Goal: Task Accomplishment & Management: Manage account settings

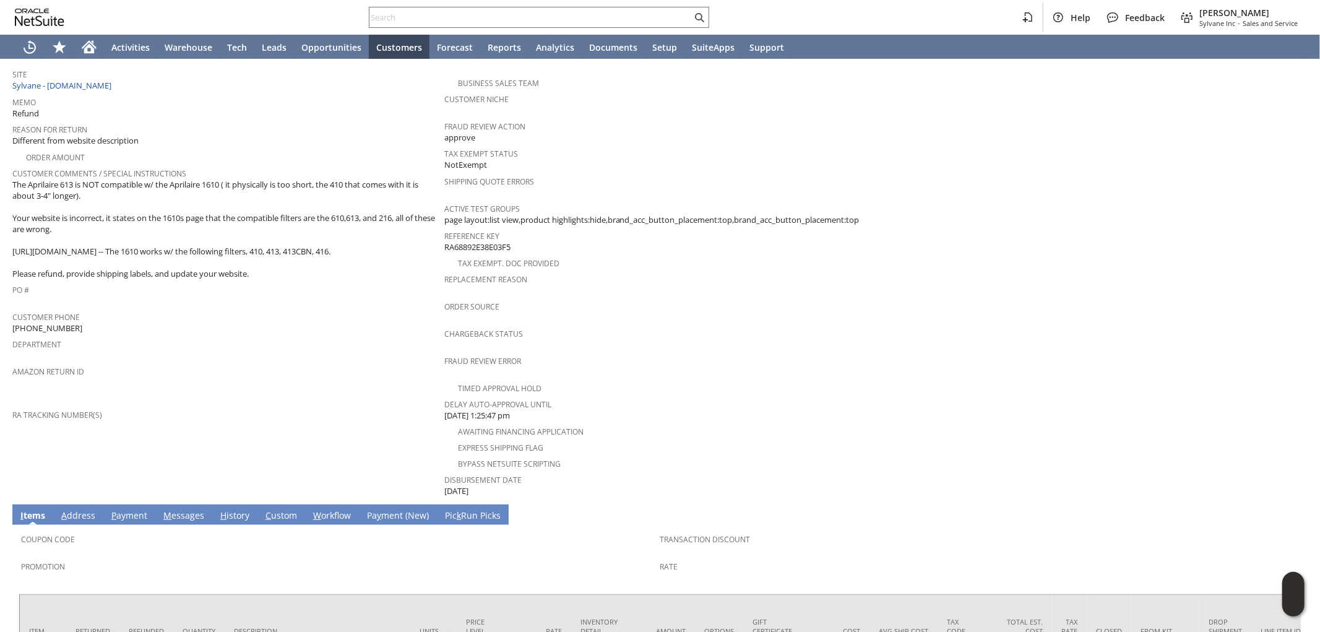
scroll to position [386, 0]
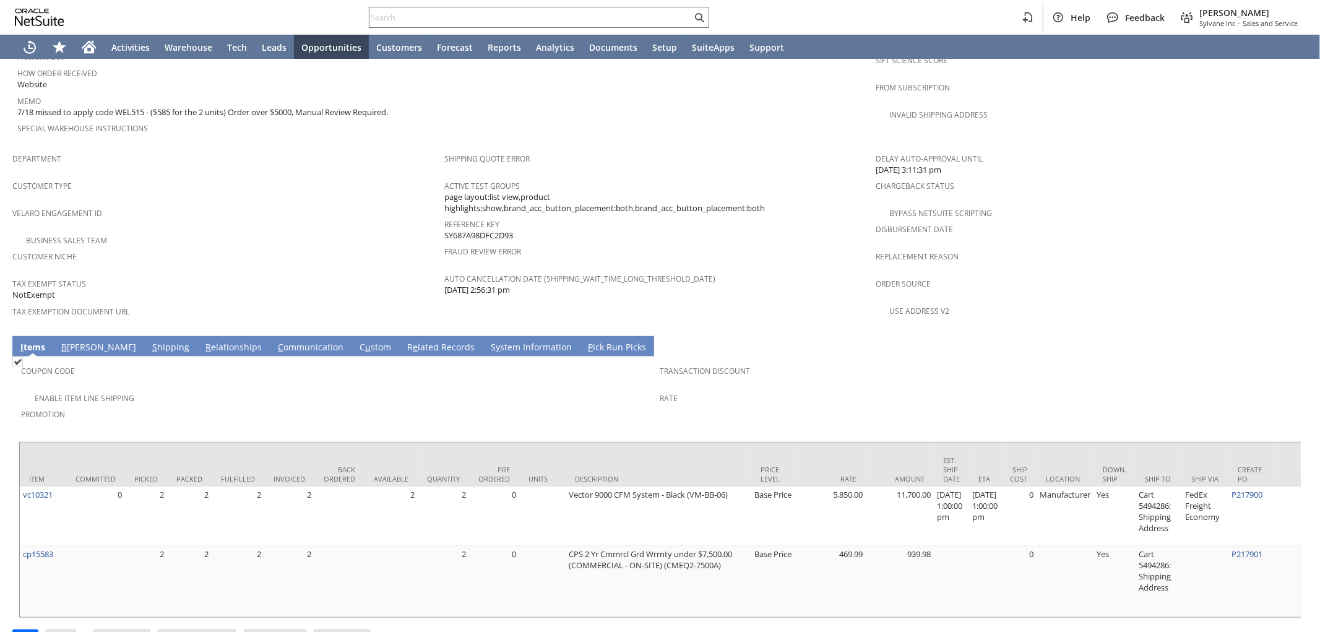
scroll to position [492, 0]
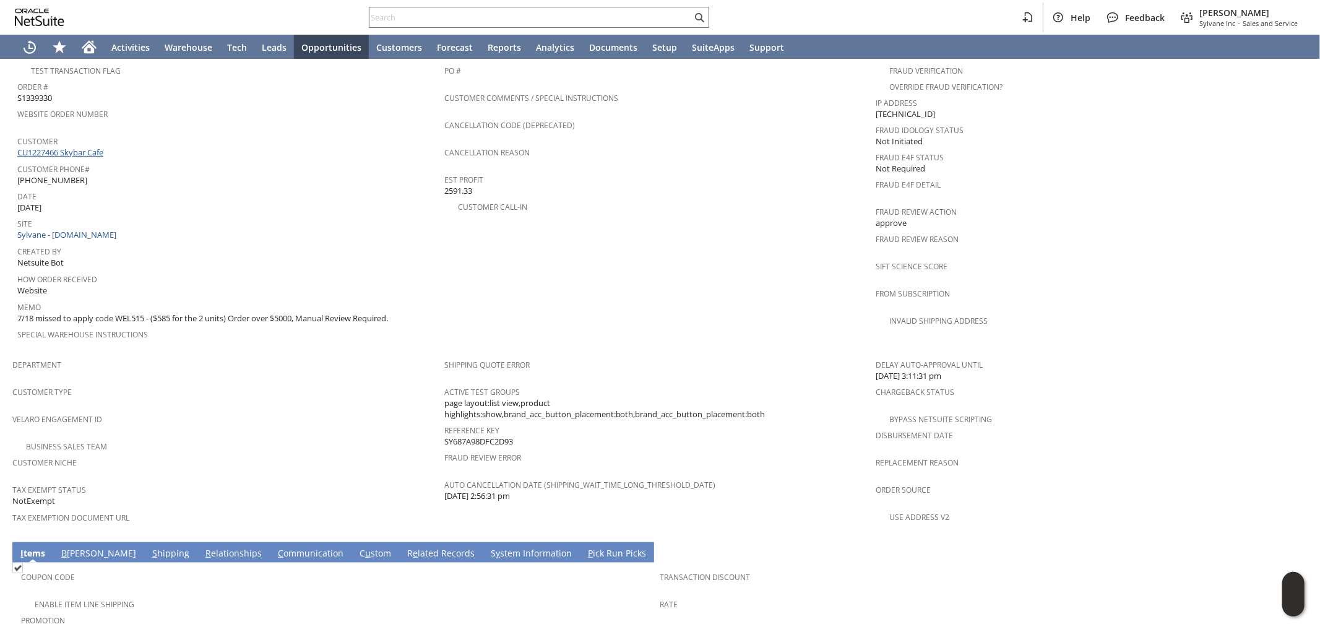
click at [90, 147] on link "CU1227466 Skybar Cafe" at bounding box center [61, 152] width 89 height 11
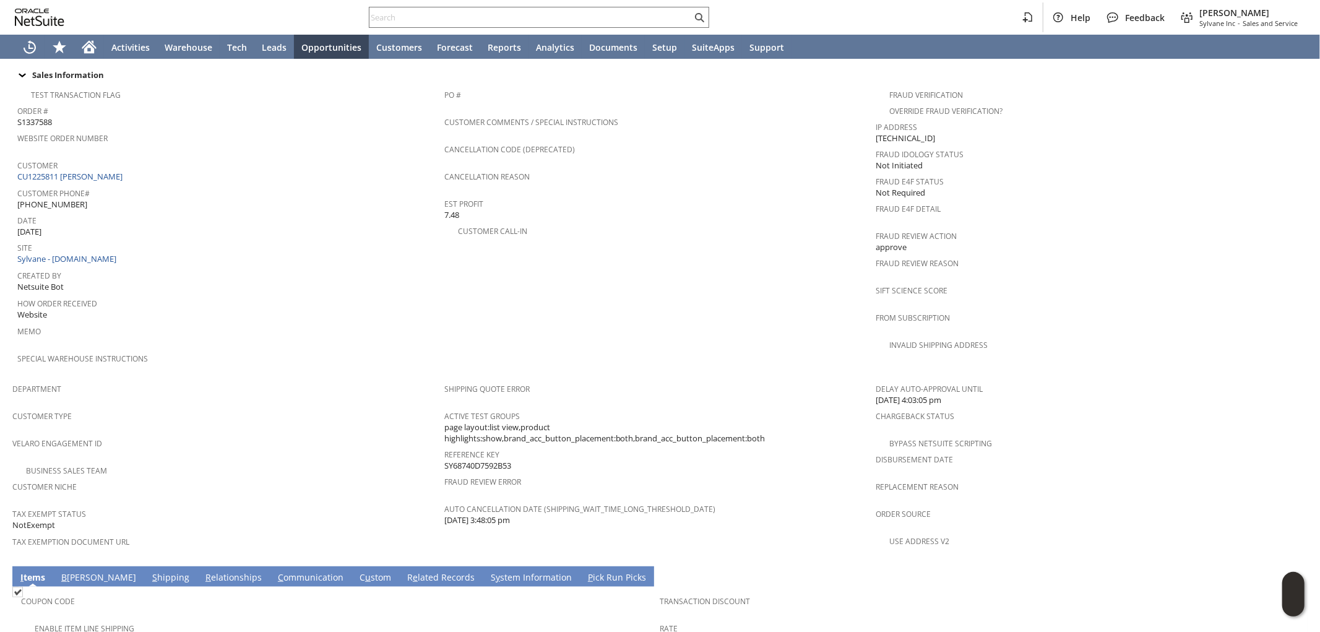
scroll to position [444, 0]
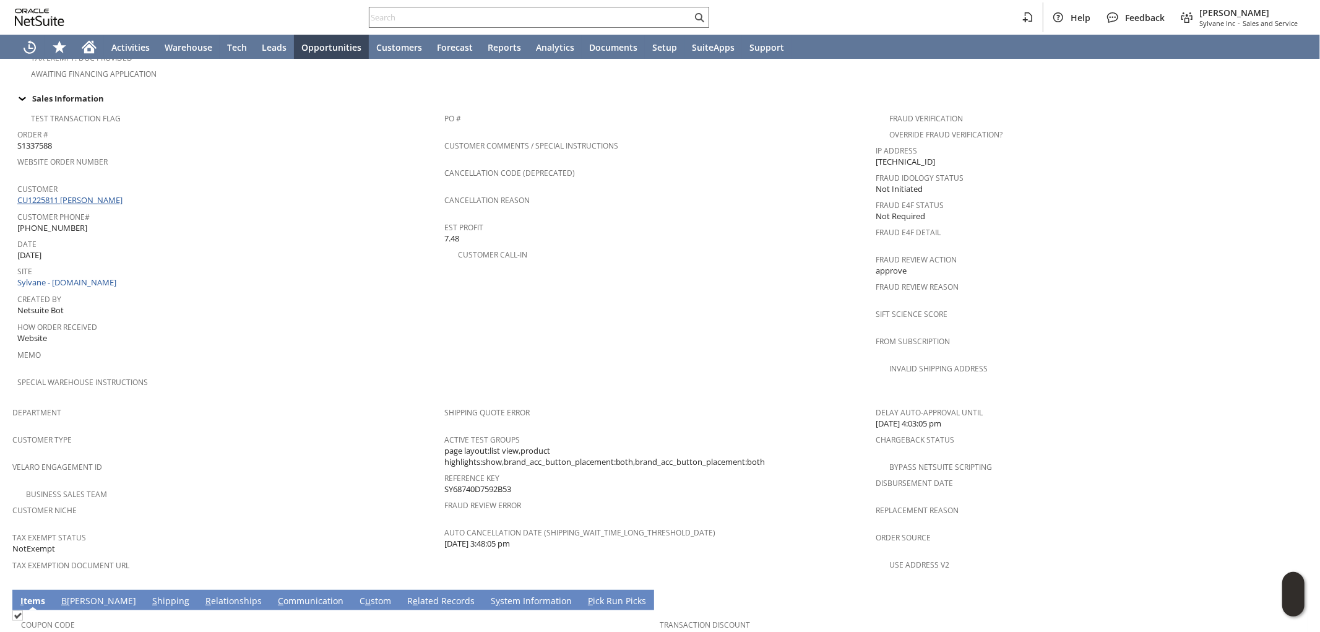
click at [122, 194] on link "CU1225811 [PERSON_NAME]" at bounding box center [71, 199] width 108 height 11
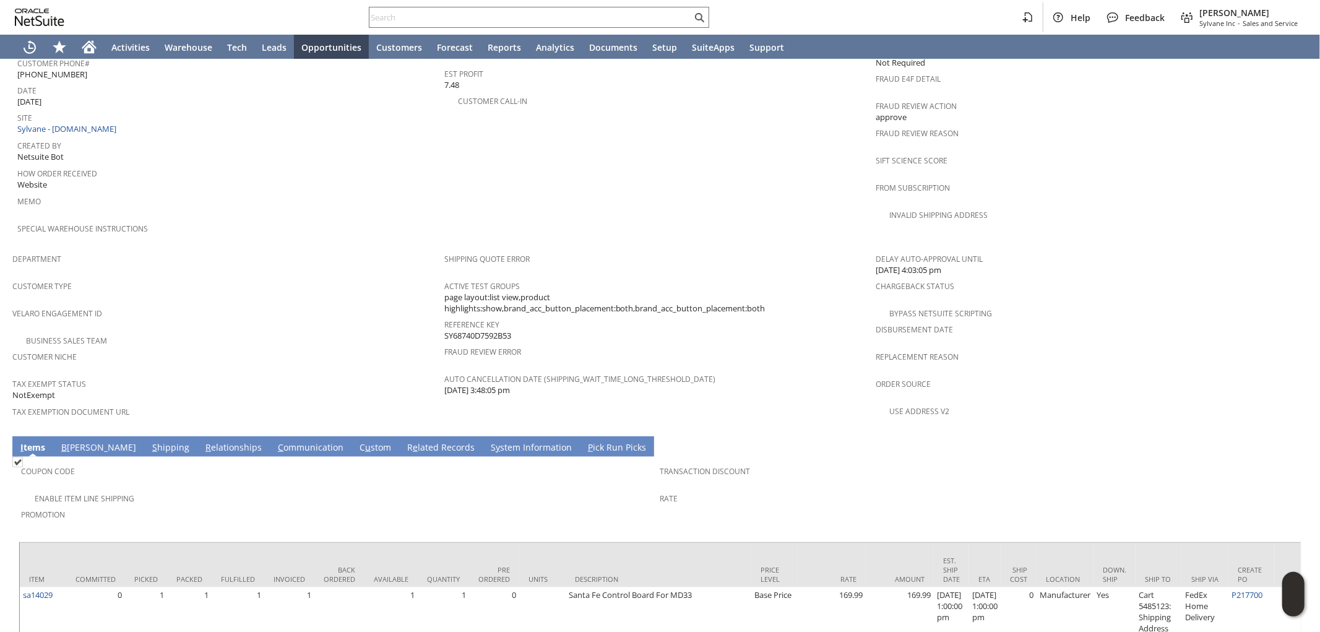
scroll to position [651, 0]
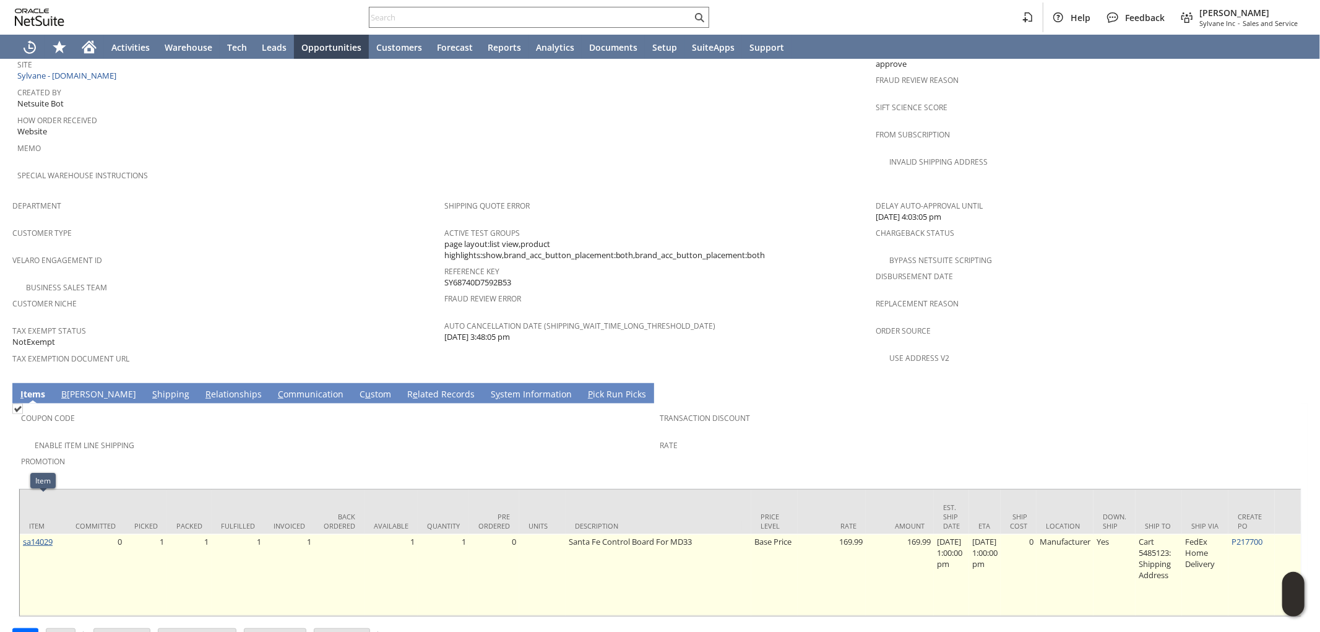
click at [42, 536] on link "sa14029" at bounding box center [38, 541] width 30 height 11
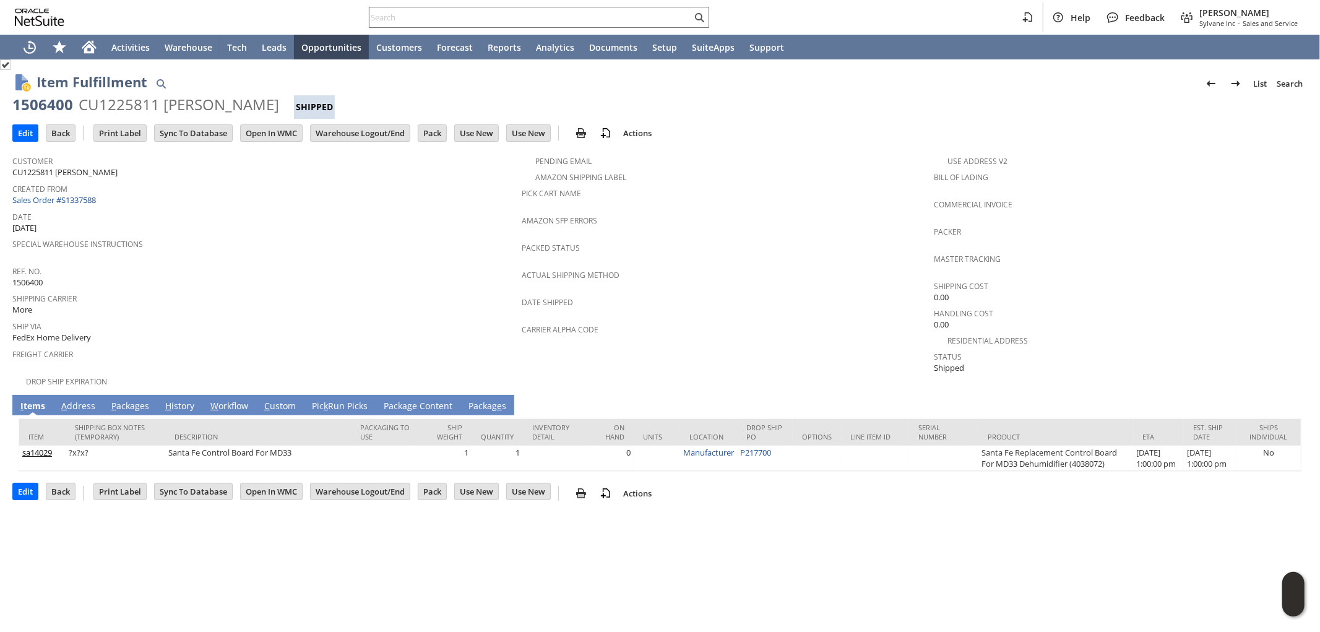
click at [84, 400] on link "A ddress" at bounding box center [78, 407] width 40 height 14
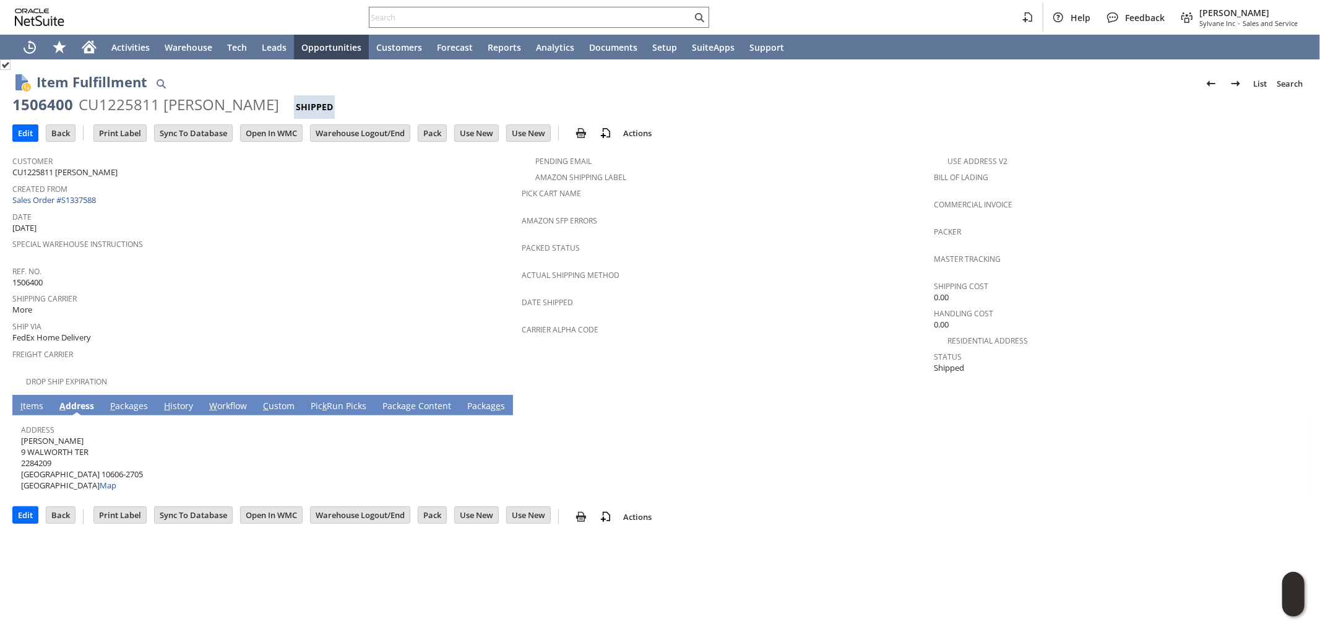
drag, startPoint x: 89, startPoint y: 429, endPoint x: 22, endPoint y: 434, distance: 67.6
click at [22, 435] on span "Seth Rosenberger 9 WALWORTH TER 2284209 WHITE PLAINS NY 10606-2705 United State…" at bounding box center [82, 463] width 122 height 56
copy span "[PERSON_NAME]"
click at [106, 443] on span "Seth Rosenberger 9 WALWORTH TER 2284209 WHITE PLAINS NY 10606-2705 United State…" at bounding box center [82, 463] width 122 height 56
drag, startPoint x: 91, startPoint y: 440, endPoint x: 45, endPoint y: 434, distance: 46.1
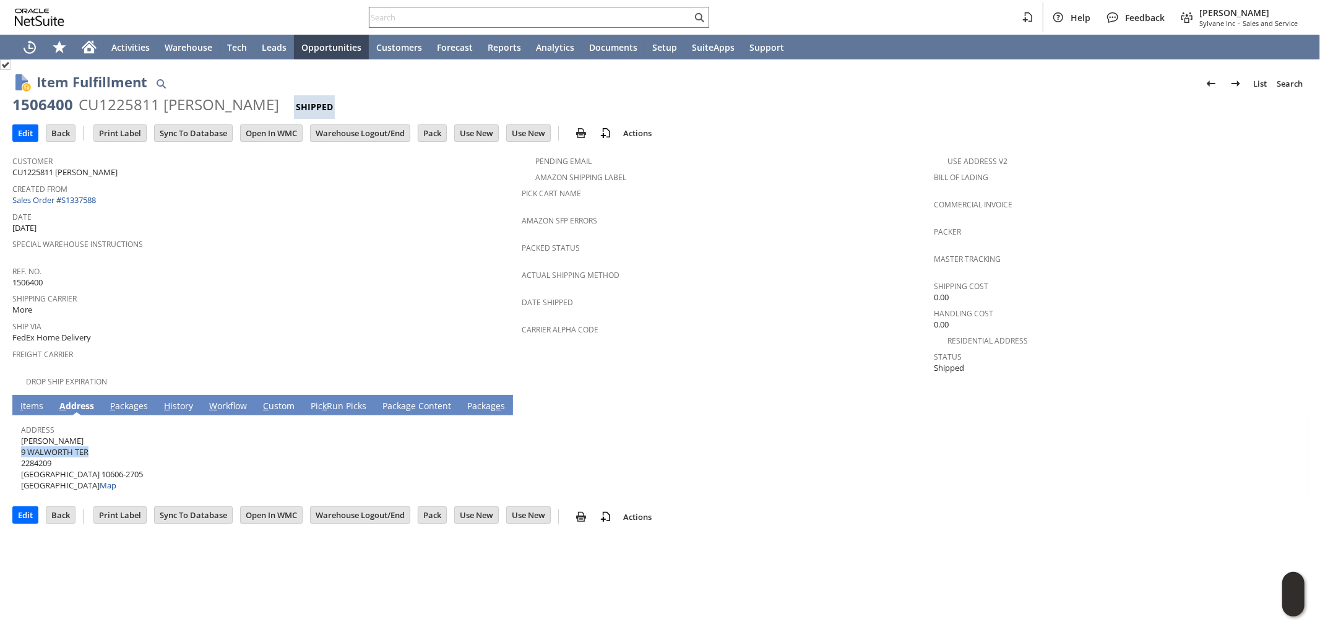
click at [23, 441] on span "Seth Rosenberger 9 WALWORTH TER 2284209 WHITE PLAINS NY 10606-2705 United State…" at bounding box center [82, 463] width 122 height 56
copy span "WALWORTH TER"
drag, startPoint x: 90, startPoint y: 460, endPoint x: 110, endPoint y: 458, distance: 20.0
click at [110, 458] on span "Seth Rosenberger 9 WALWORTH TER 2284209 WHITE PLAINS NY 10606-2705 United State…" at bounding box center [82, 463] width 122 height 56
copy span "10606"
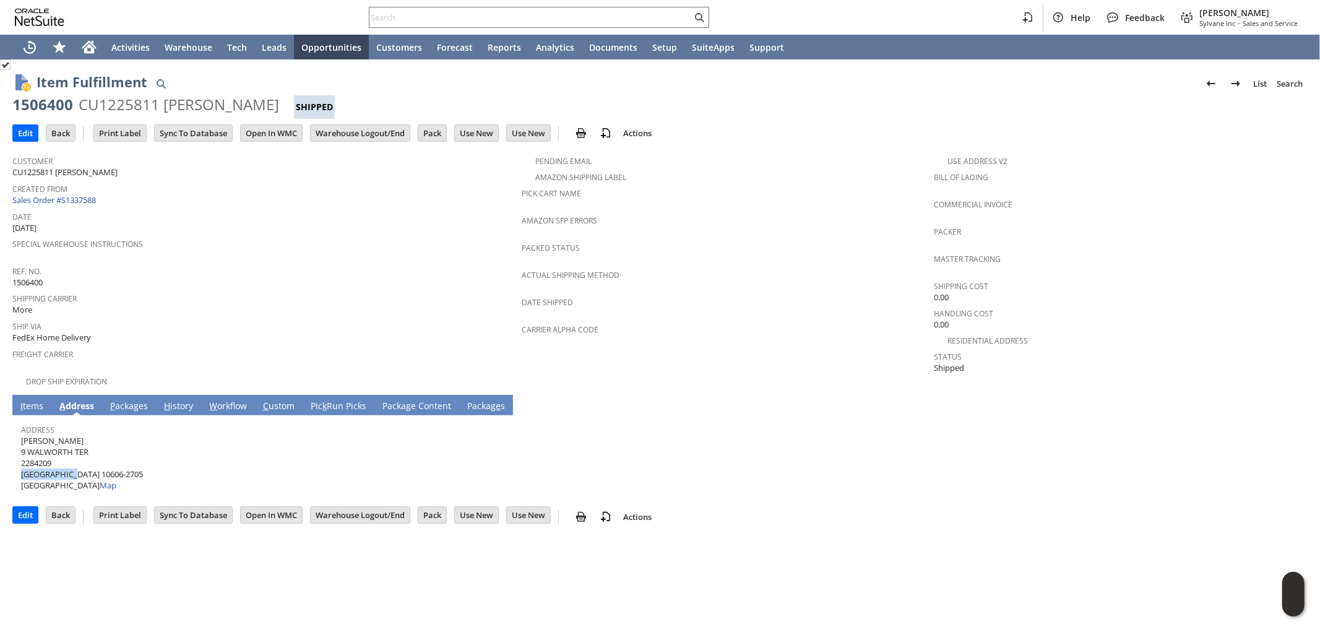
drag, startPoint x: 74, startPoint y: 461, endPoint x: 22, endPoint y: 463, distance: 52.0
click at [22, 463] on span "Seth Rosenberger 9 WALWORTH TER 2284209 WHITE PLAINS NY 10606-2705 United State…" at bounding box center [82, 463] width 122 height 56
copy span "WHITE PLAINS"
click at [137, 400] on link "P ackages" at bounding box center [129, 407] width 44 height 14
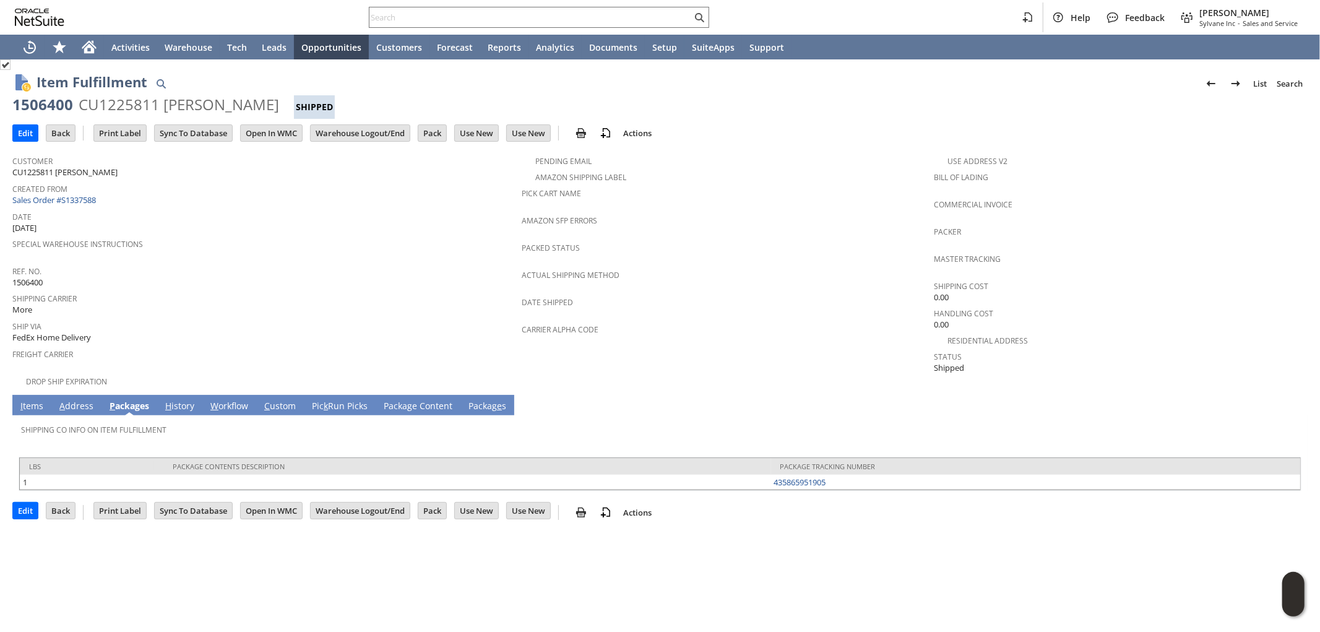
click at [19, 400] on link "I tems" at bounding box center [31, 407] width 29 height 14
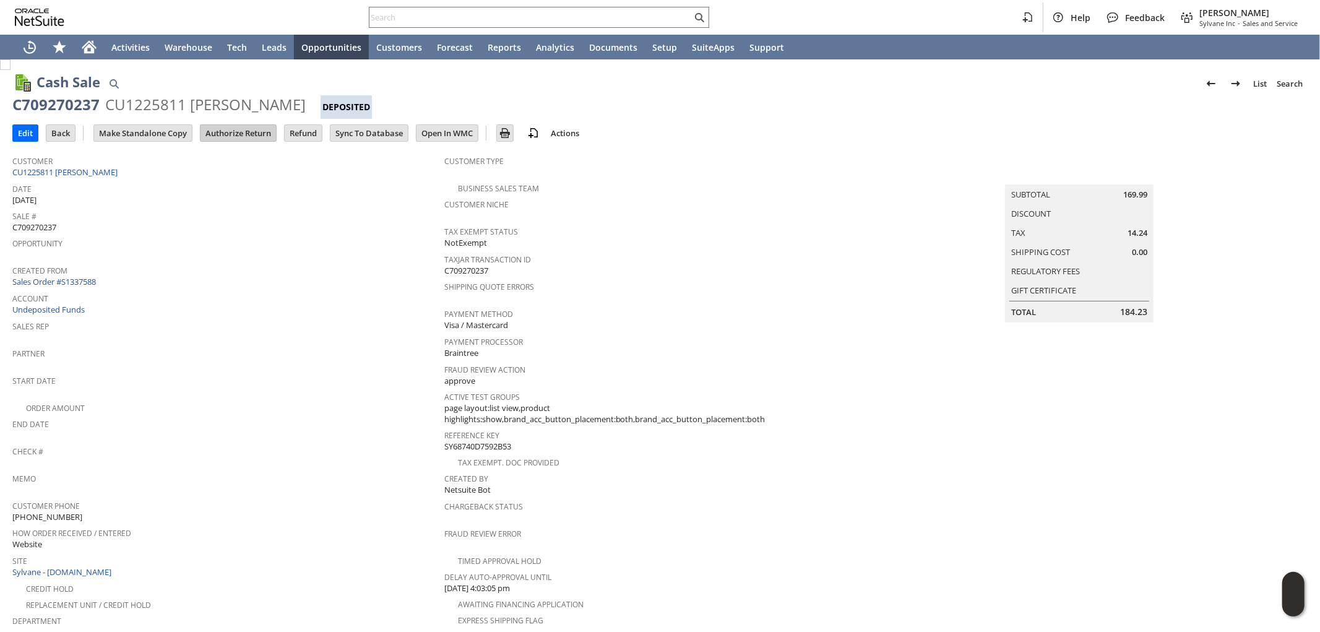
click at [262, 137] on input "Authorize Return" at bounding box center [238, 133] width 75 height 16
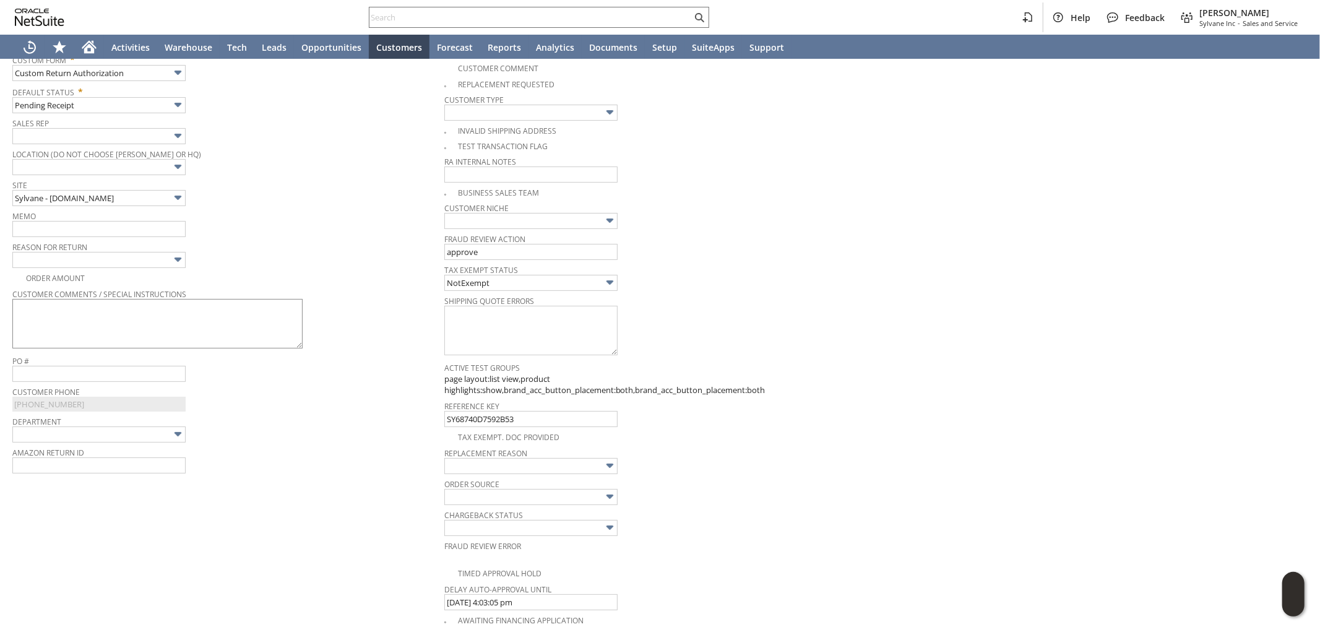
scroll to position [135, 0]
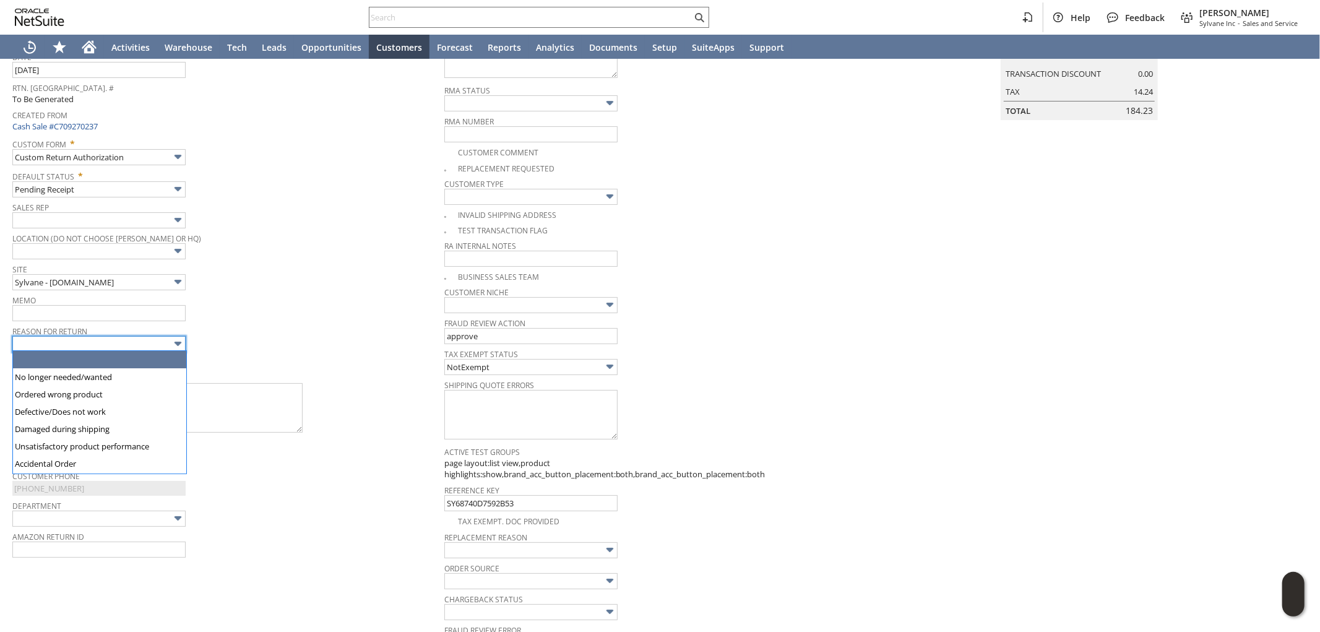
click at [100, 340] on input "text" at bounding box center [98, 344] width 173 height 16
type input "No longer needed/wanted"
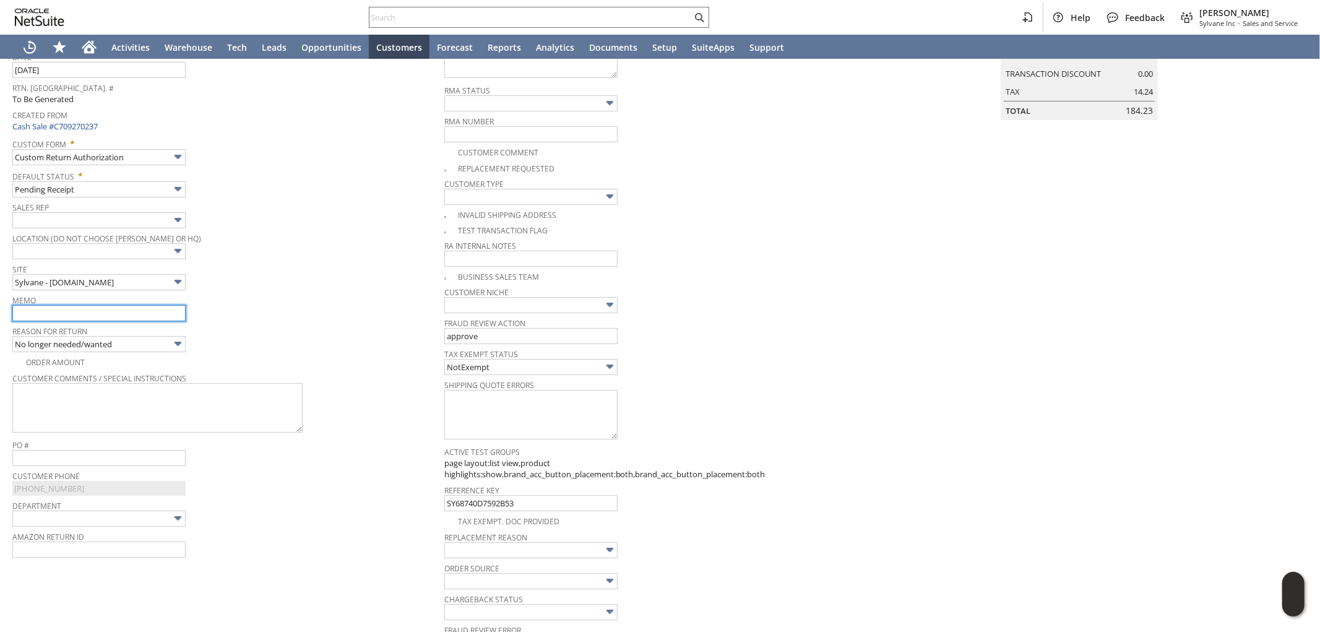
click at [119, 318] on input "text" at bounding box center [98, 313] width 173 height 16
type input "Refund once received"
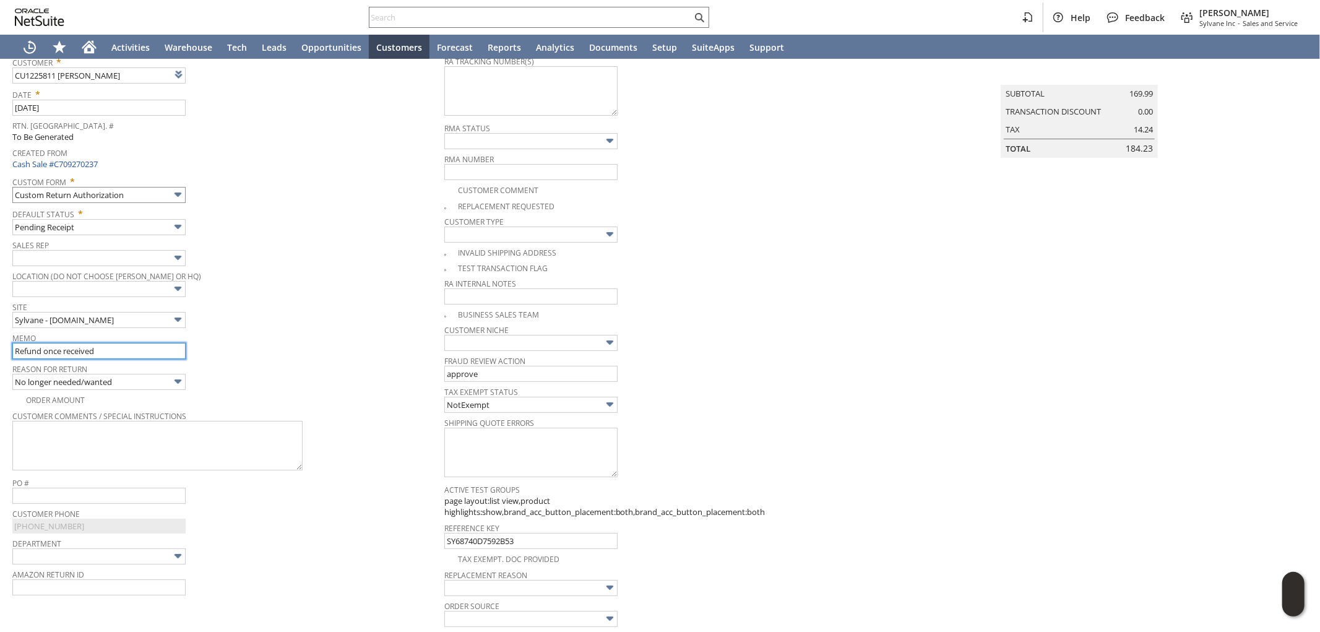
scroll to position [0, 0]
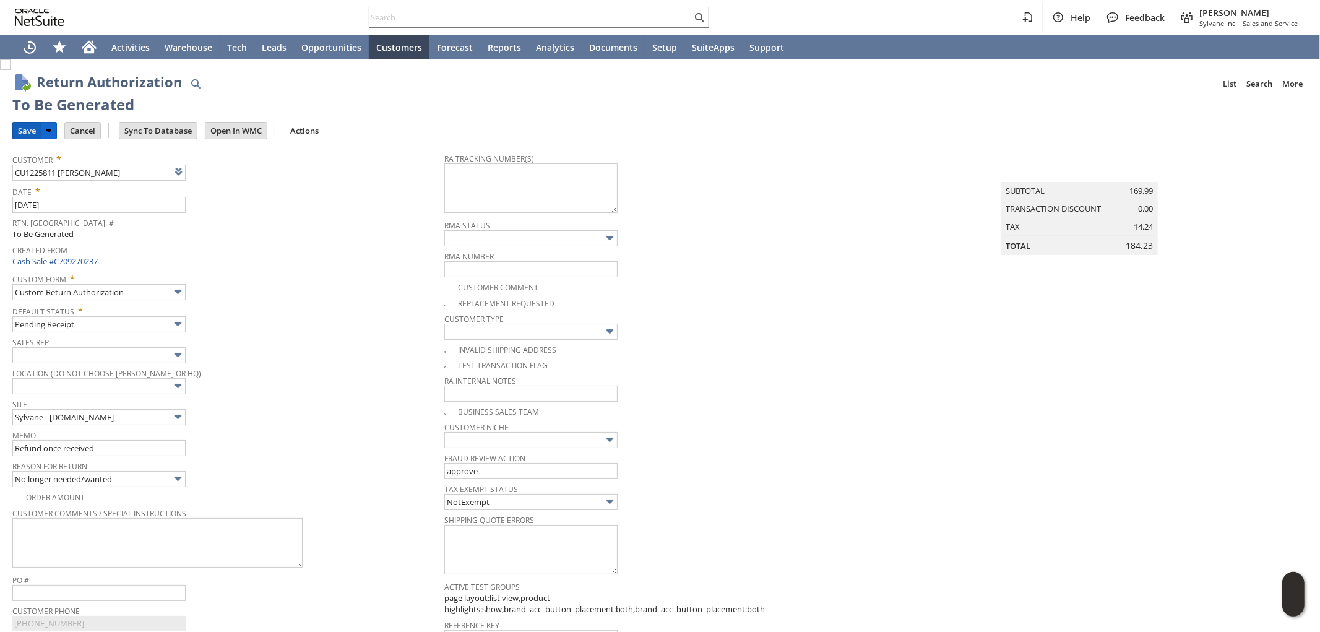
click at [25, 127] on input "Save" at bounding box center [27, 131] width 28 height 16
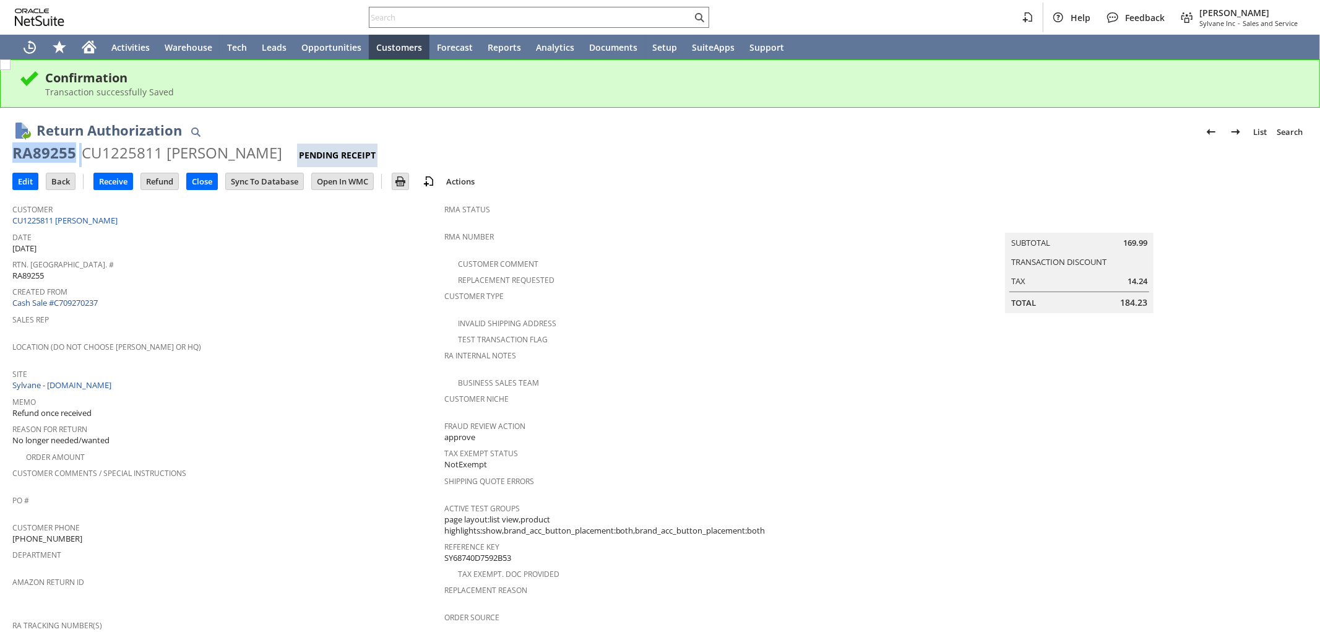
drag, startPoint x: 80, startPoint y: 151, endPoint x: 28, endPoint y: 152, distance: 52.0
click at [16, 157] on div "RA89255 CU1225811 [PERSON_NAME] Pending Receipt" at bounding box center [659, 155] width 1295 height 24
drag, startPoint x: 35, startPoint y: 146, endPoint x: 29, endPoint y: 150, distance: 6.7
click at [34, 146] on div "RA89255" at bounding box center [44, 153] width 64 height 20
click at [17, 153] on div "RA89255" at bounding box center [44, 153] width 64 height 20
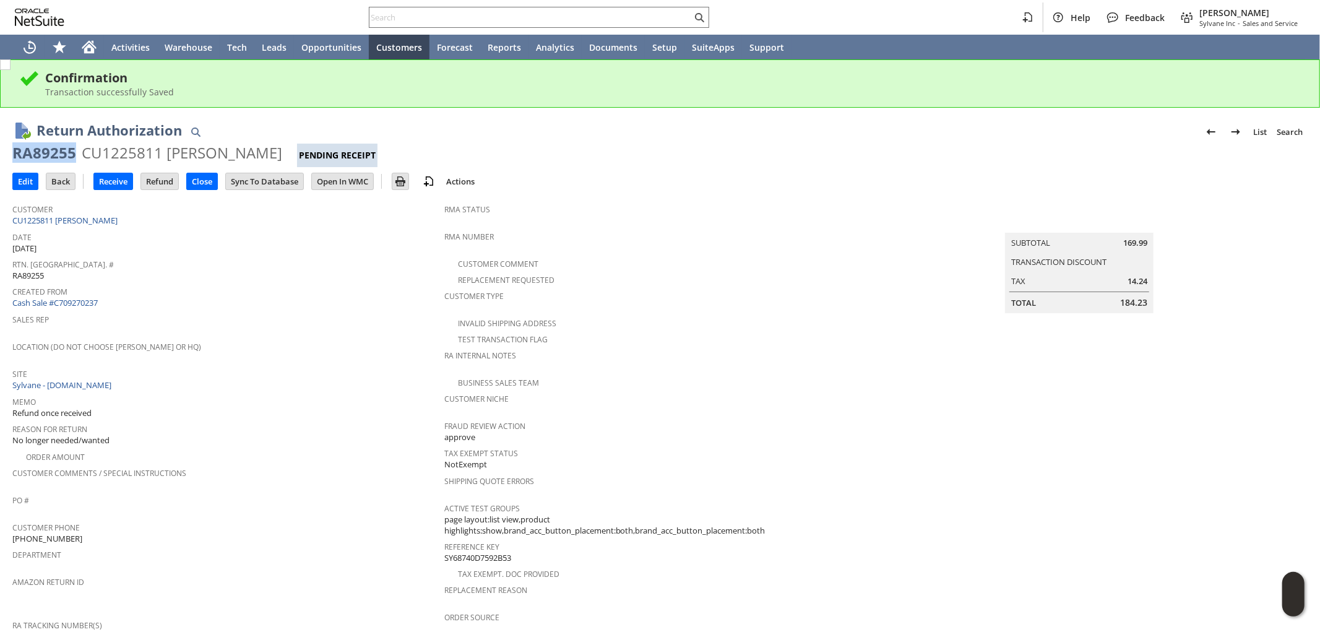
drag, startPoint x: 74, startPoint y: 153, endPoint x: 45, endPoint y: 142, distance: 31.5
click at [12, 153] on div "RA89255" at bounding box center [44, 153] width 64 height 20
copy div "RA89255"
click at [24, 179] on input "Edit" at bounding box center [25, 181] width 25 height 16
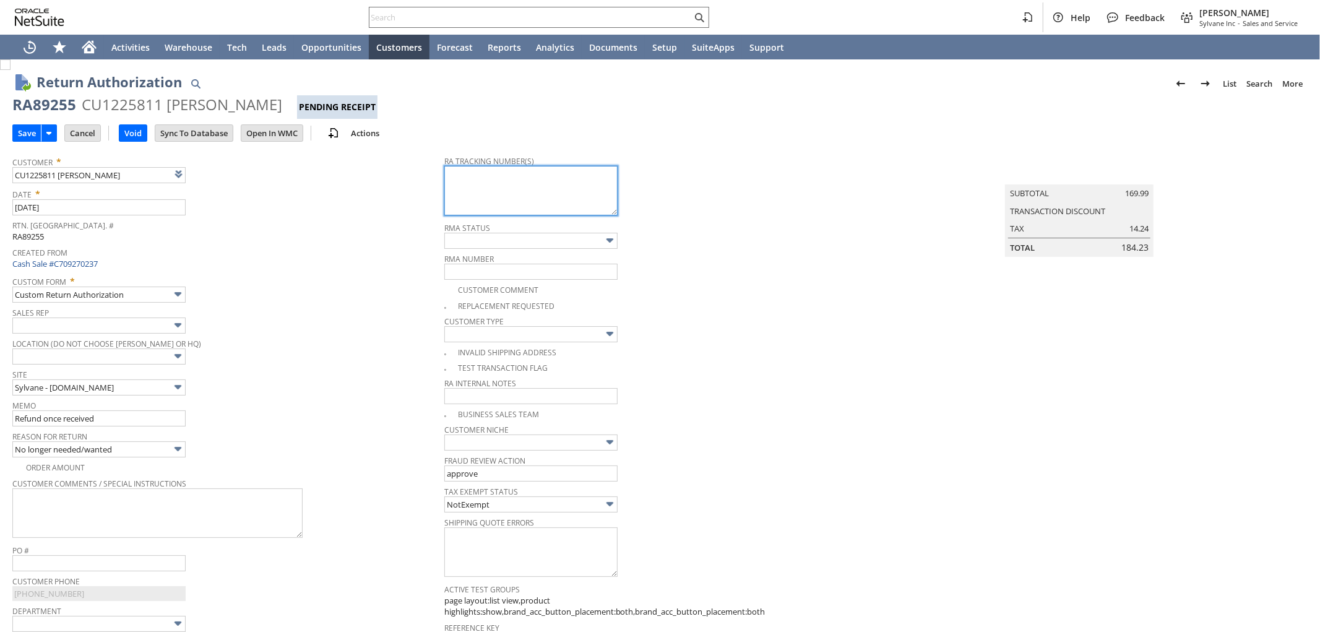
click at [576, 214] on textarea at bounding box center [530, 191] width 173 height 50
paste textarea "791902995028"
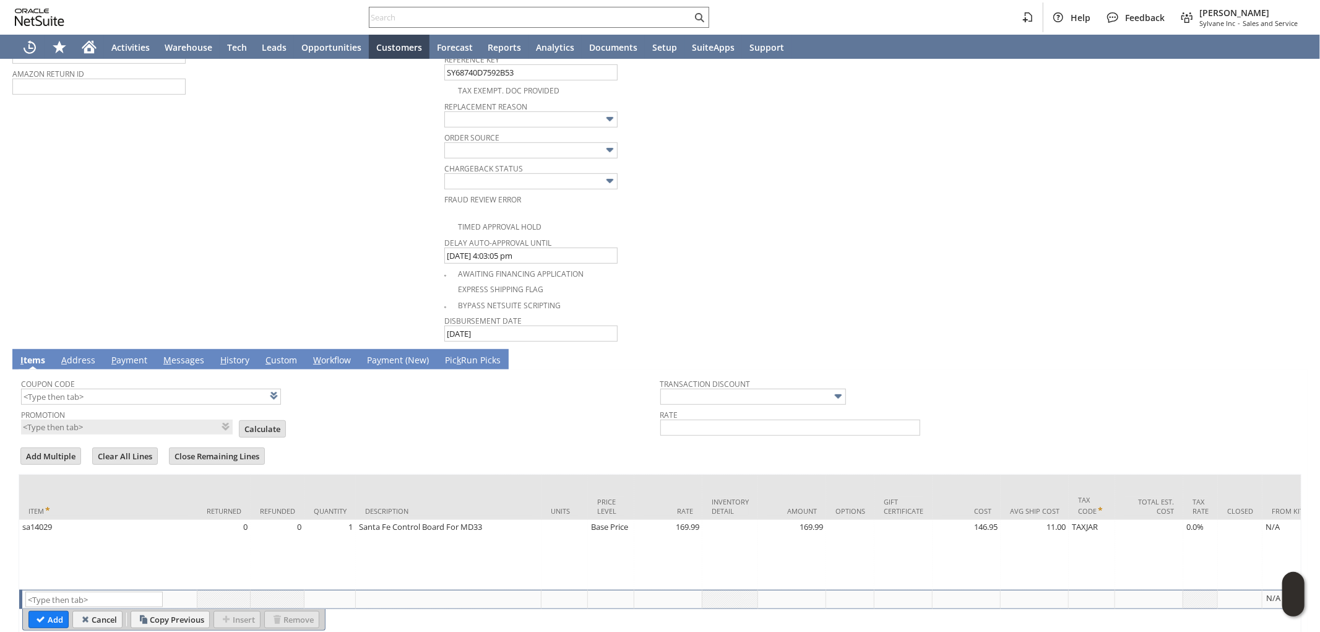
scroll to position [620, 0]
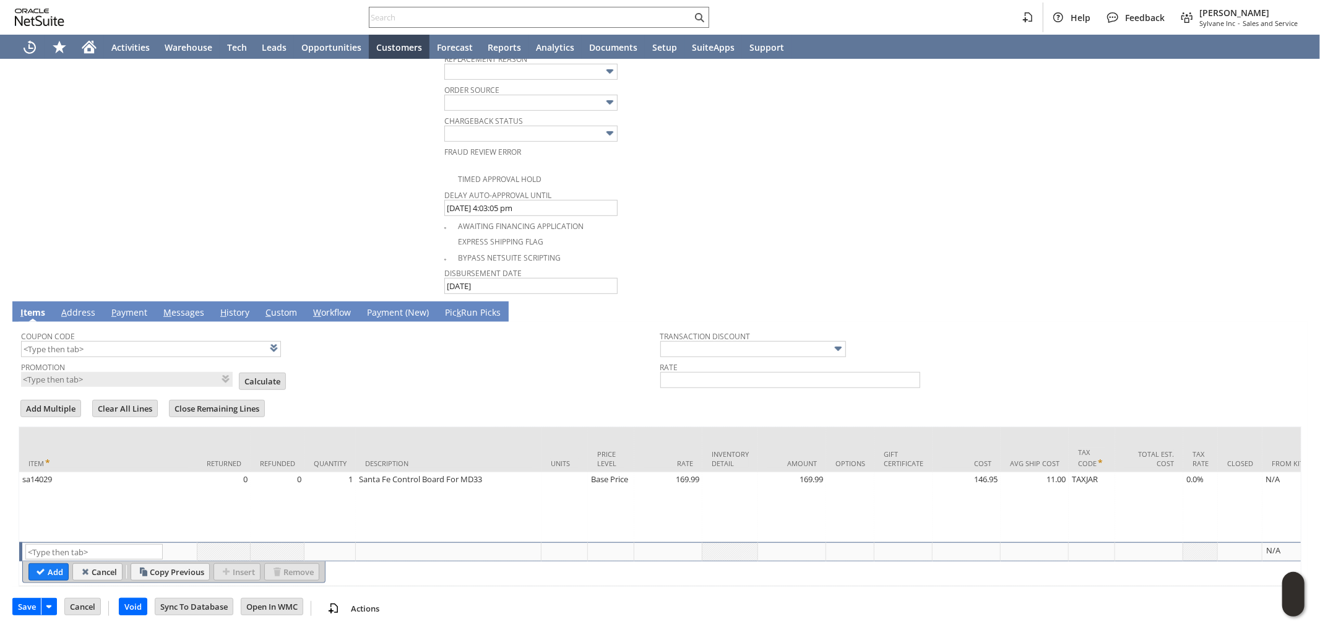
type textarea "791902995028 - email"
click at [110, 542] on td "List Search" at bounding box center [108, 551] width 178 height 19
click at [110, 544] on input "text" at bounding box center [93, 551] width 137 height 15
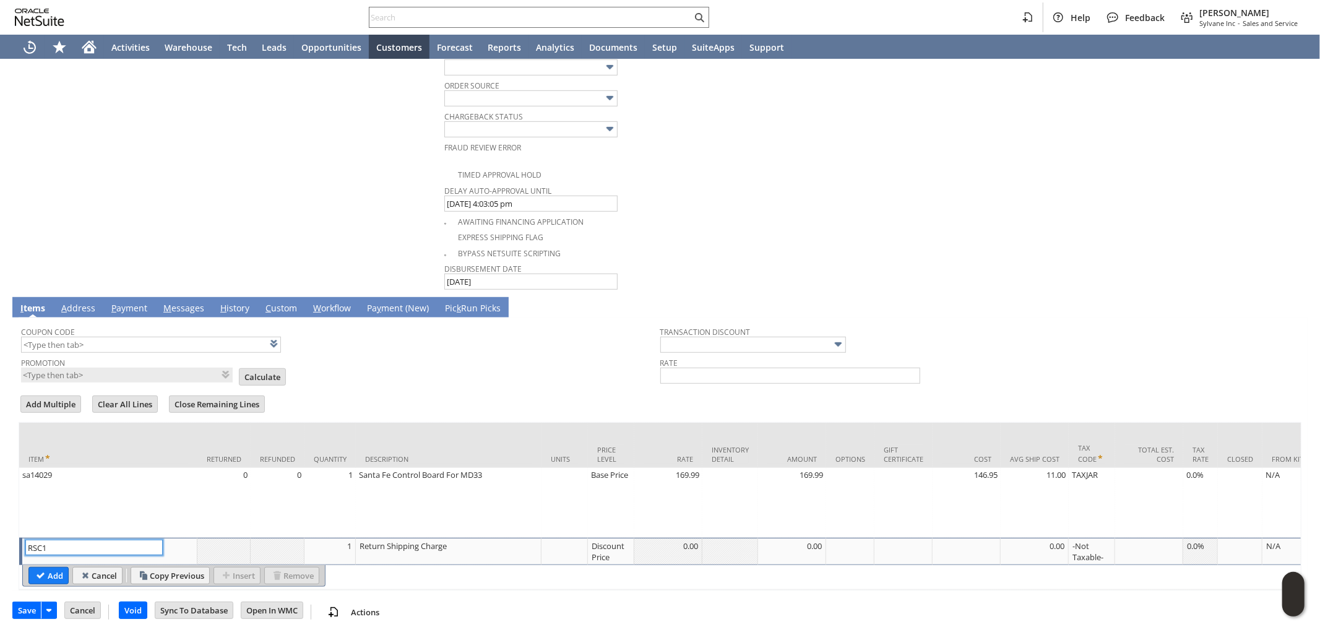
type input "RSC1"
click at [611, 543] on div "Discount Price" at bounding box center [611, 552] width 40 height 24
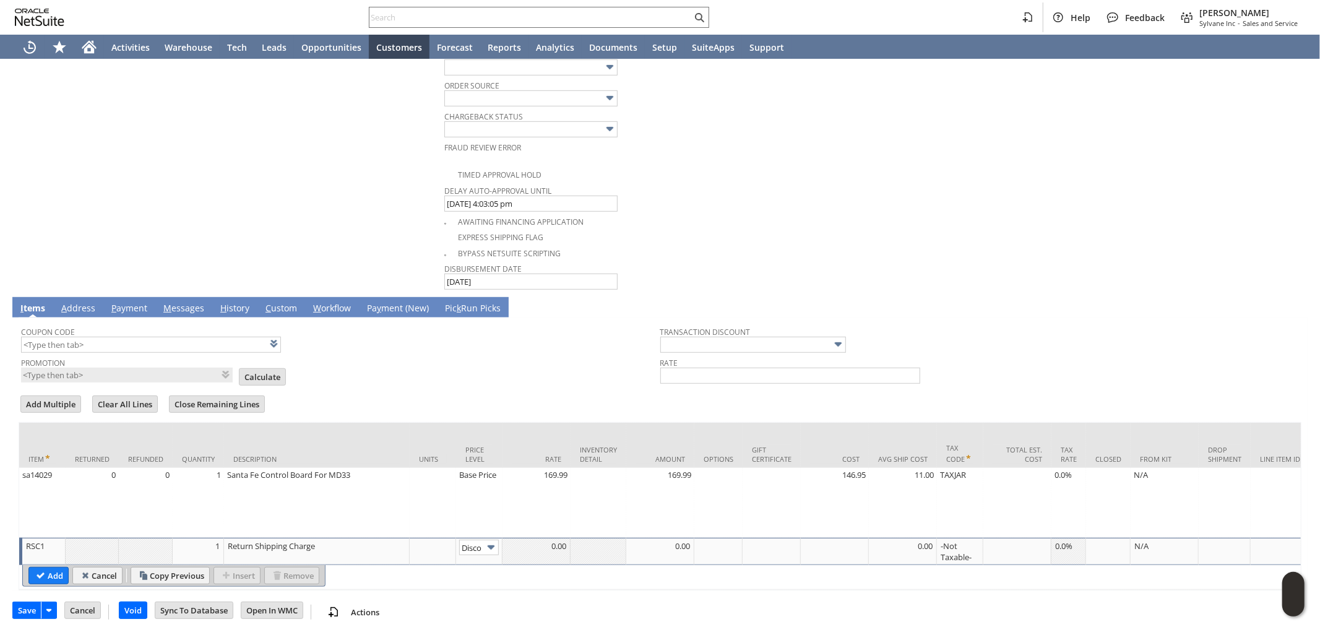
scroll to position [0, 20]
click at [486, 540] on img at bounding box center [491, 547] width 14 height 14
type input "Custom"
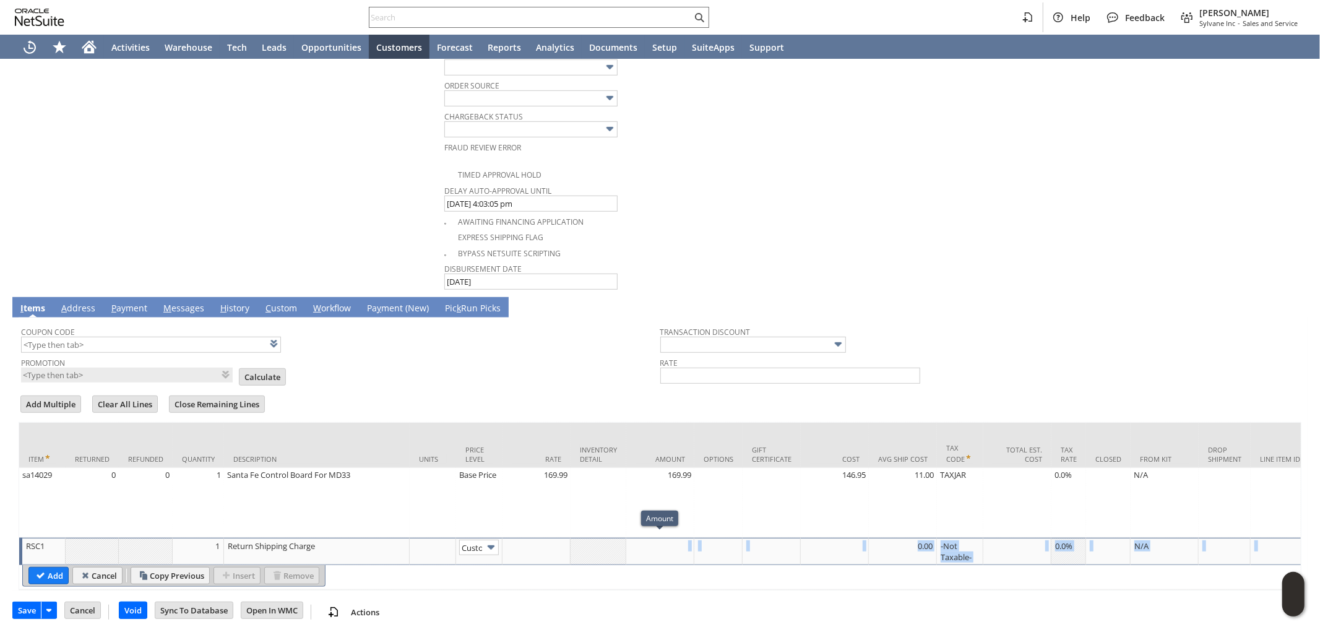
click at [673, 553] on td at bounding box center [660, 551] width 68 height 27
type input "-10.62"
click at [46, 567] on input "Add" at bounding box center [48, 575] width 39 height 16
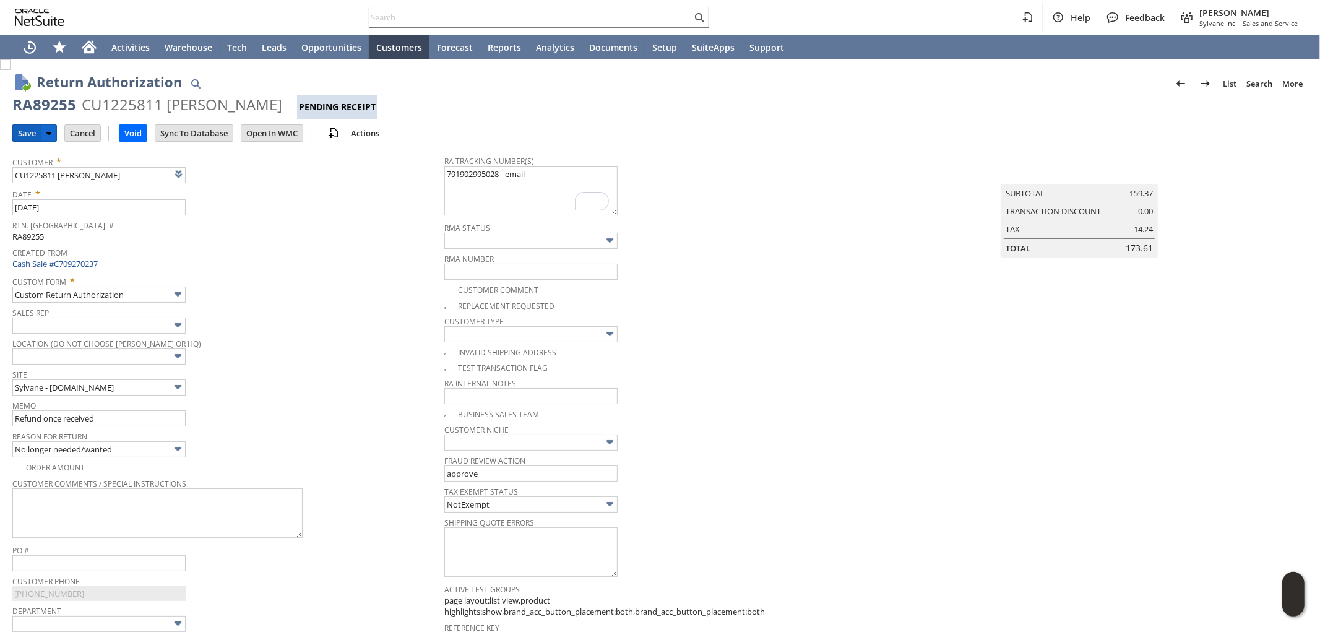
click at [26, 132] on input "Save" at bounding box center [27, 133] width 28 height 16
drag, startPoint x: 14, startPoint y: 99, endPoint x: 286, endPoint y: 103, distance: 272.3
click at [286, 103] on div "RA89255 CU1225811 Seth Rosenberger Pending Receipt" at bounding box center [659, 107] width 1295 height 24
copy div "RA89255 CU1225811 Seth Rosenberger"
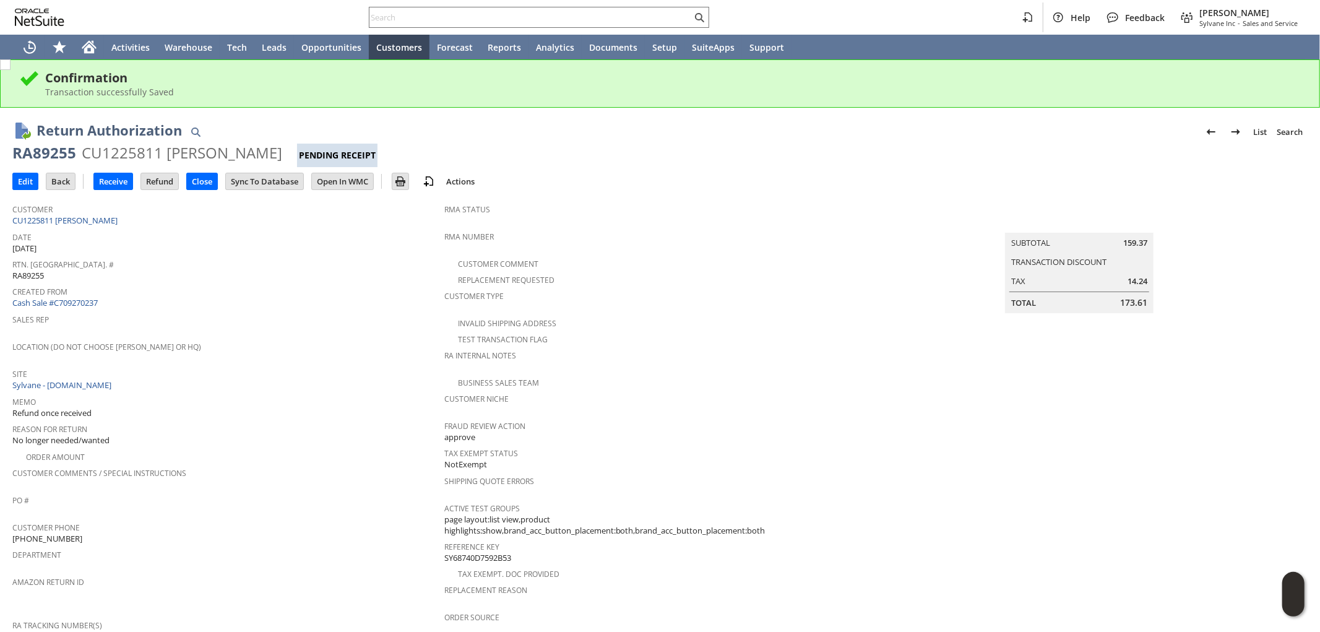
drag, startPoint x: 180, startPoint y: 153, endPoint x: 198, endPoint y: 122, distance: 35.8
click at [7, 146] on div "Return Authorization List Search RA89255 CU1225811 Seth Rosenberger Pending Rec…" at bounding box center [660, 606] width 1320 height 996
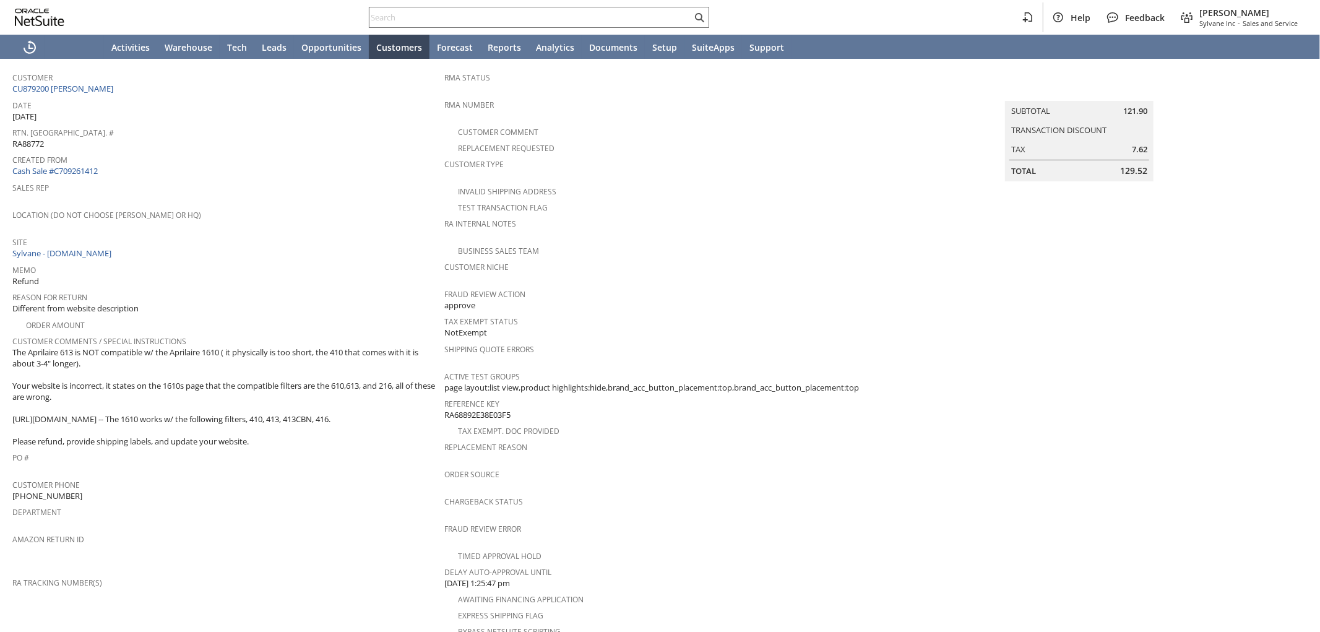
scroll to position [338, 0]
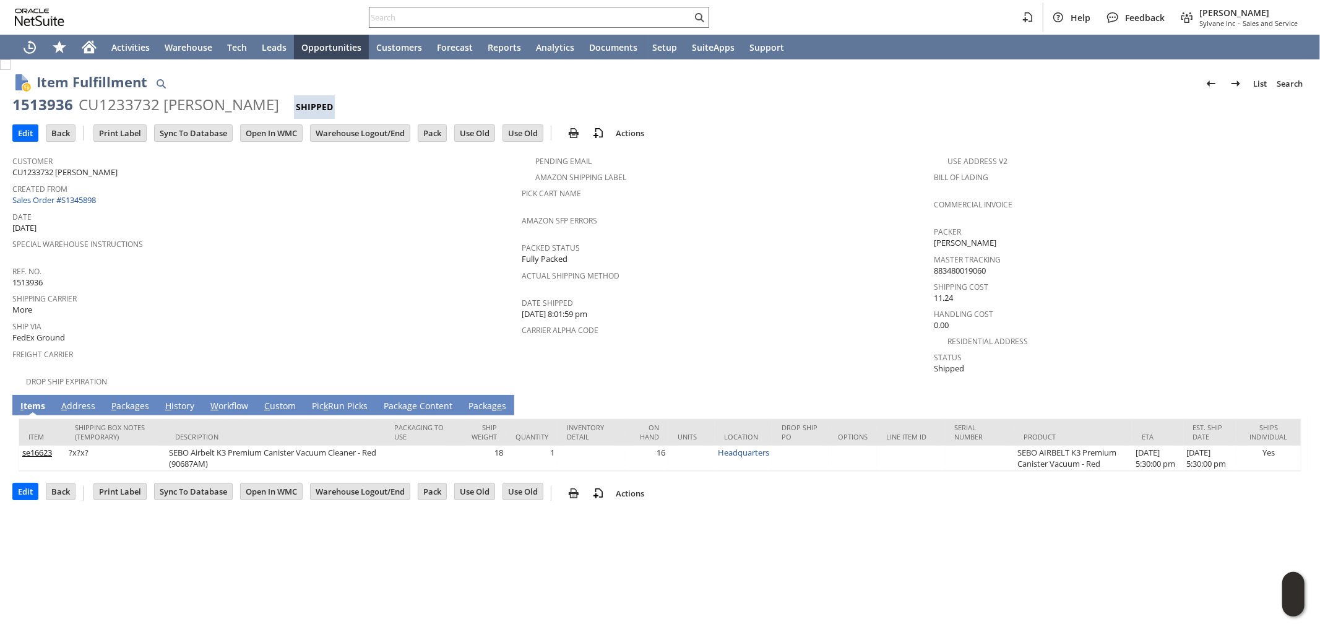
click at [127, 400] on link "P ackages" at bounding box center [130, 407] width 44 height 14
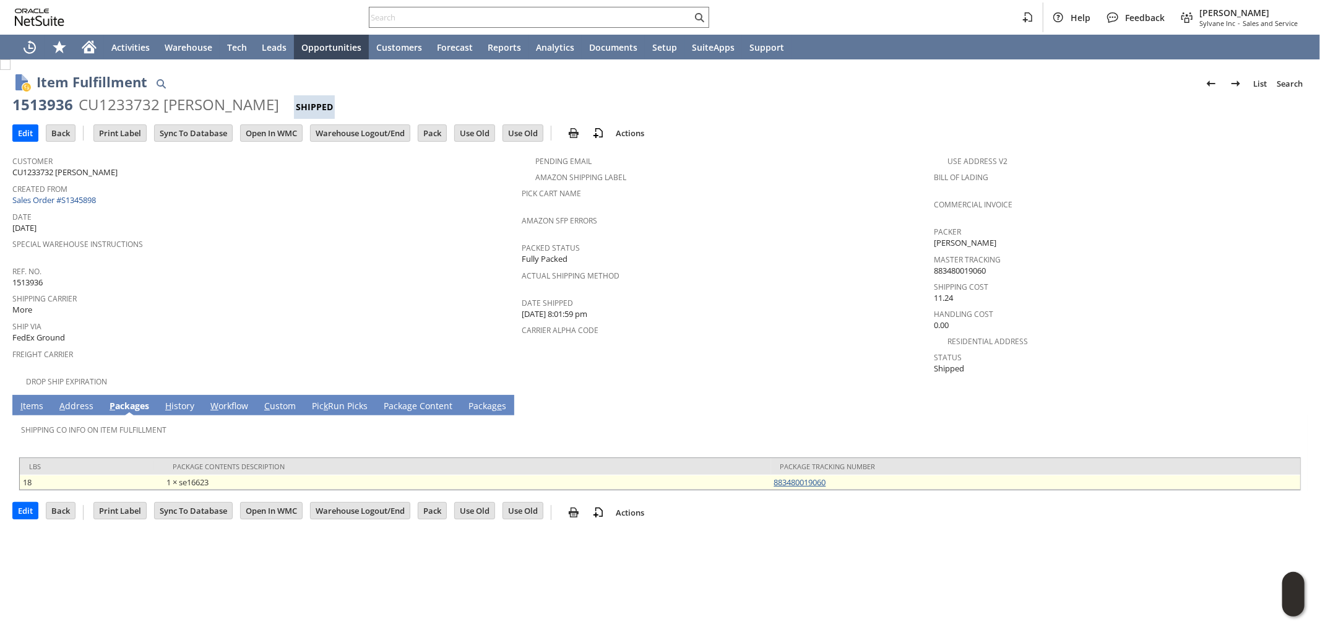
click at [812, 477] on link "883480019060" at bounding box center [800, 482] width 52 height 11
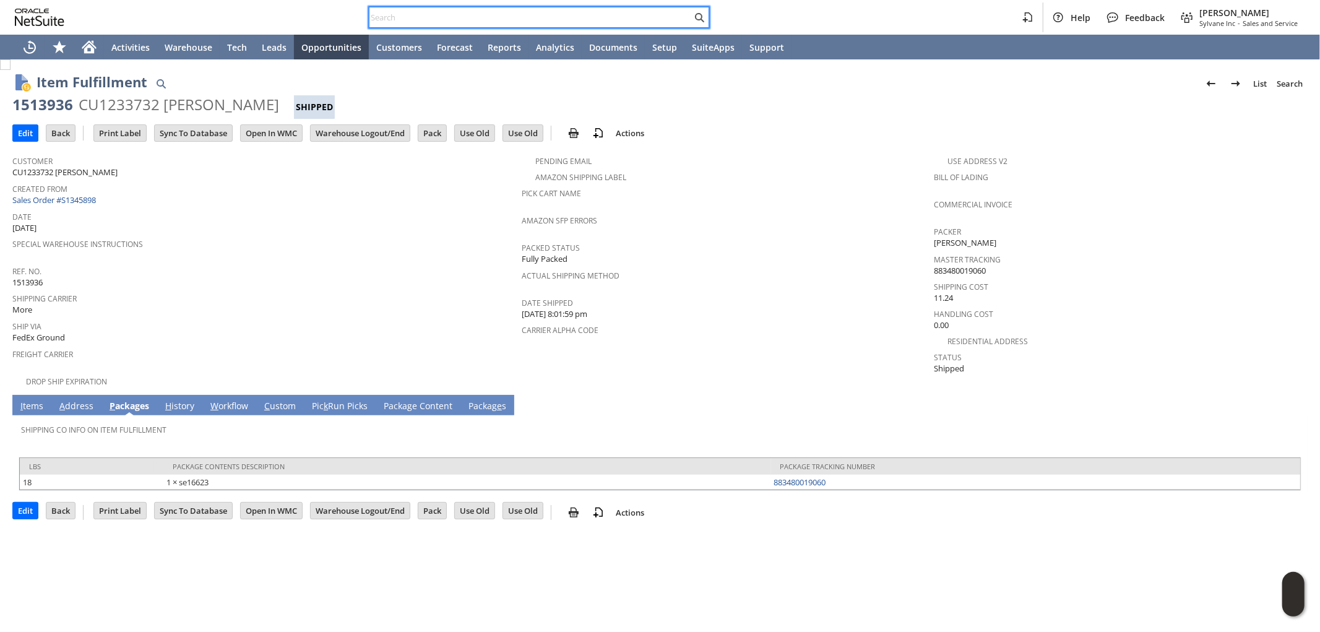
click at [535, 17] on input "text" at bounding box center [530, 17] width 322 height 15
paste input "fr10366"
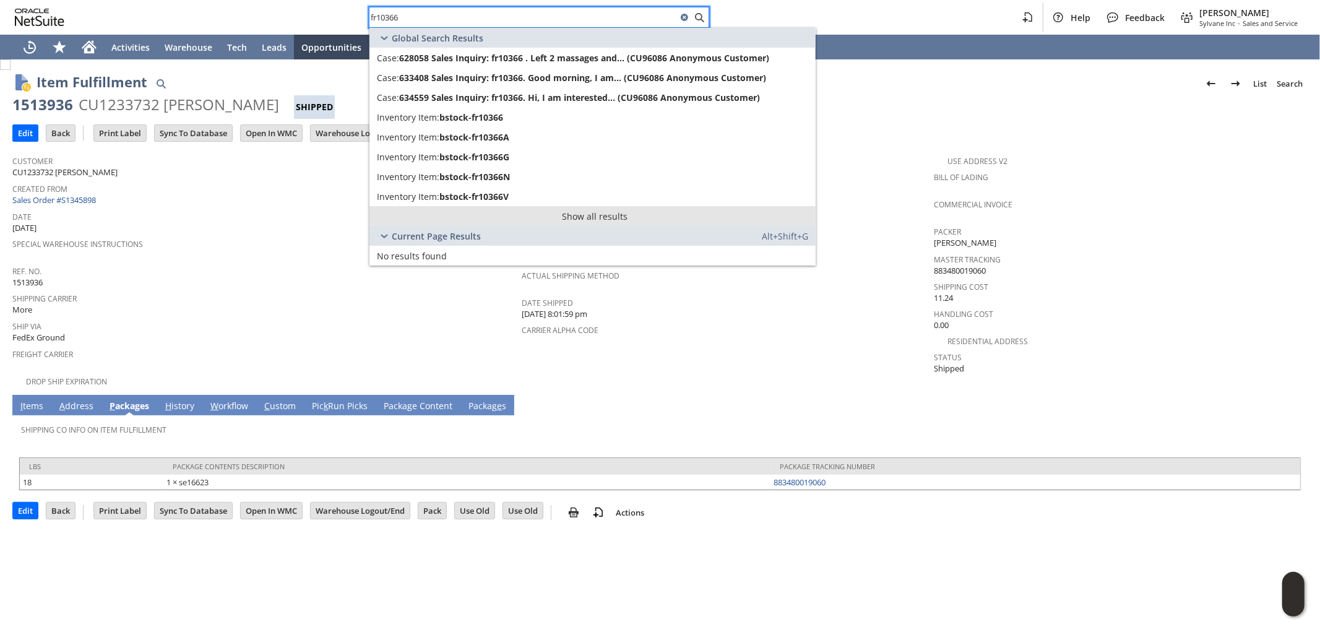
type input "fr10366"
click at [580, 218] on link "Show all results" at bounding box center [592, 216] width 446 height 20
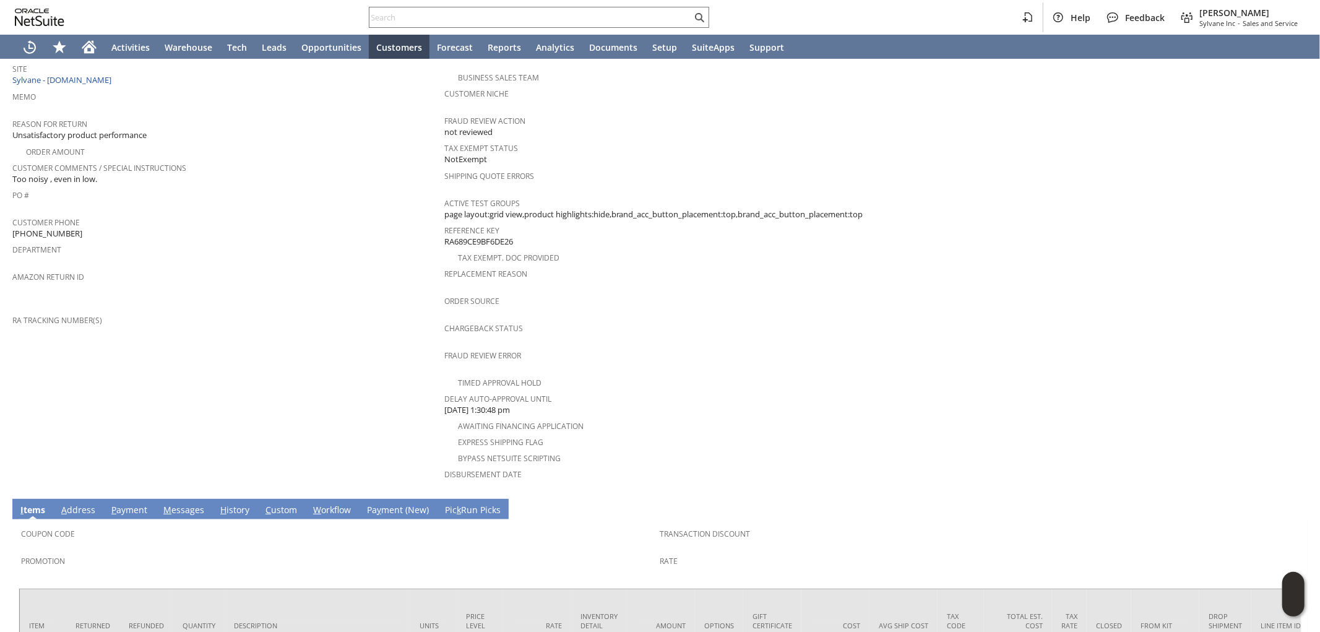
scroll to position [343, 0]
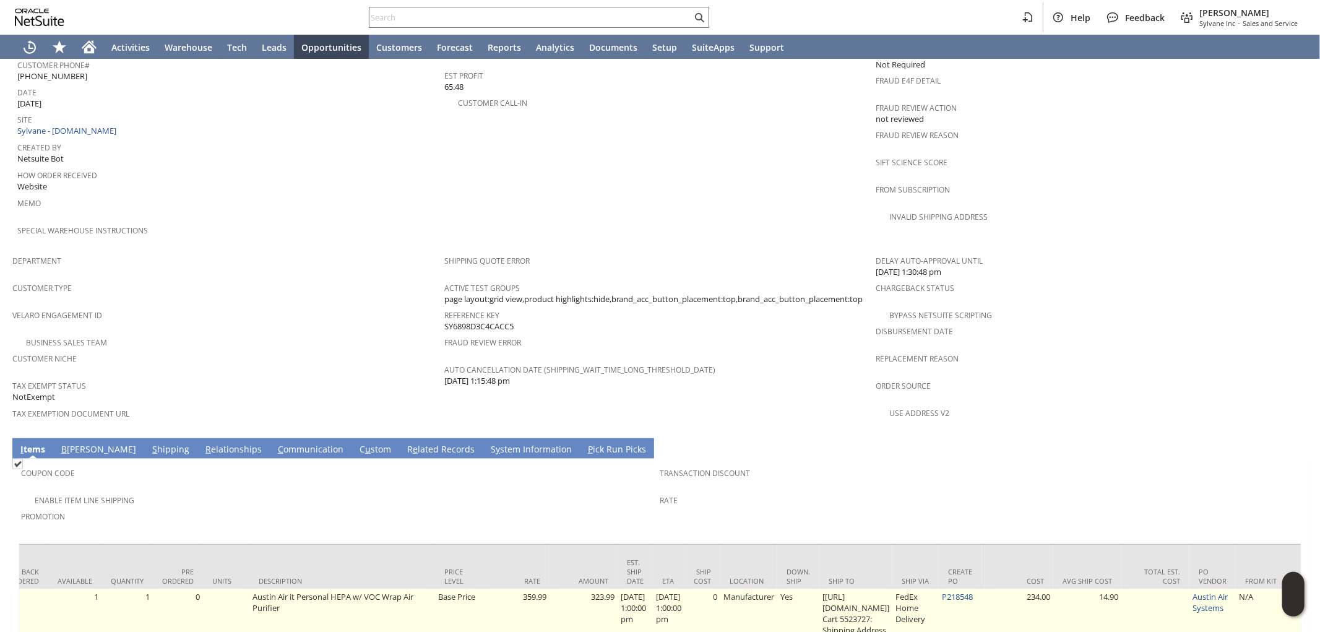
scroll to position [0, 321]
click at [968, 591] on link "P218548" at bounding box center [953, 596] width 31 height 11
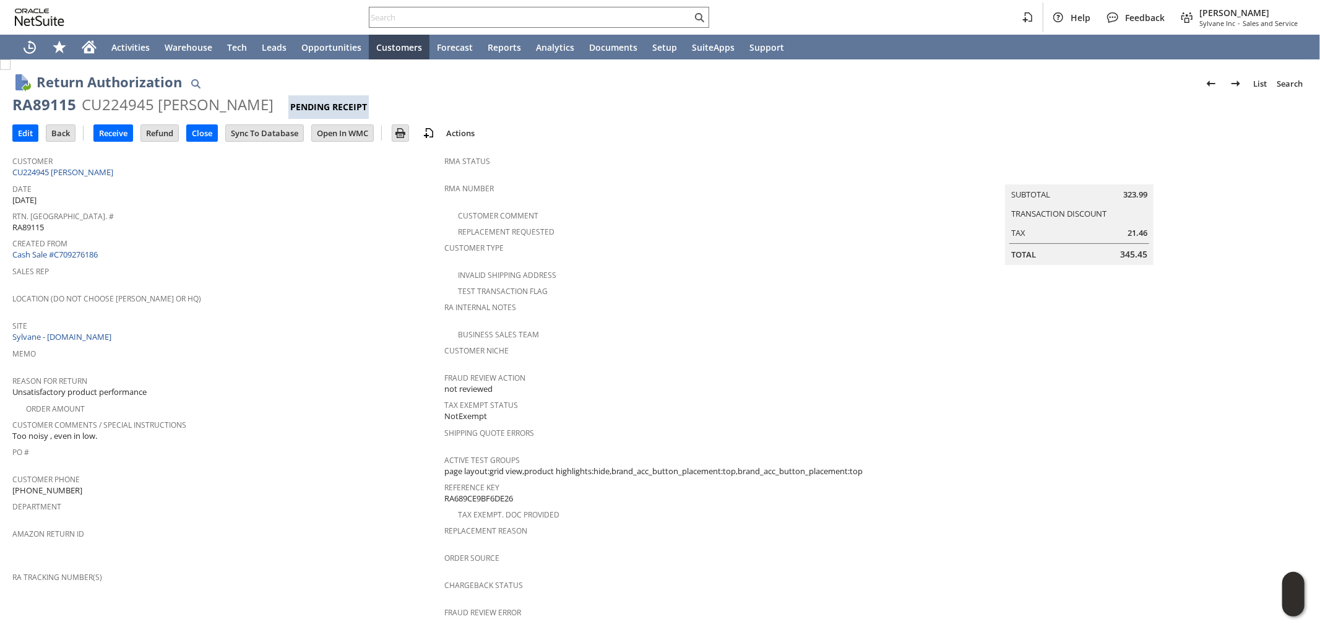
click at [203, 214] on span "Rtn. [GEOGRAPHIC_DATA]. #" at bounding box center [225, 214] width 426 height 14
click at [27, 131] on input "Edit" at bounding box center [25, 133] width 25 height 16
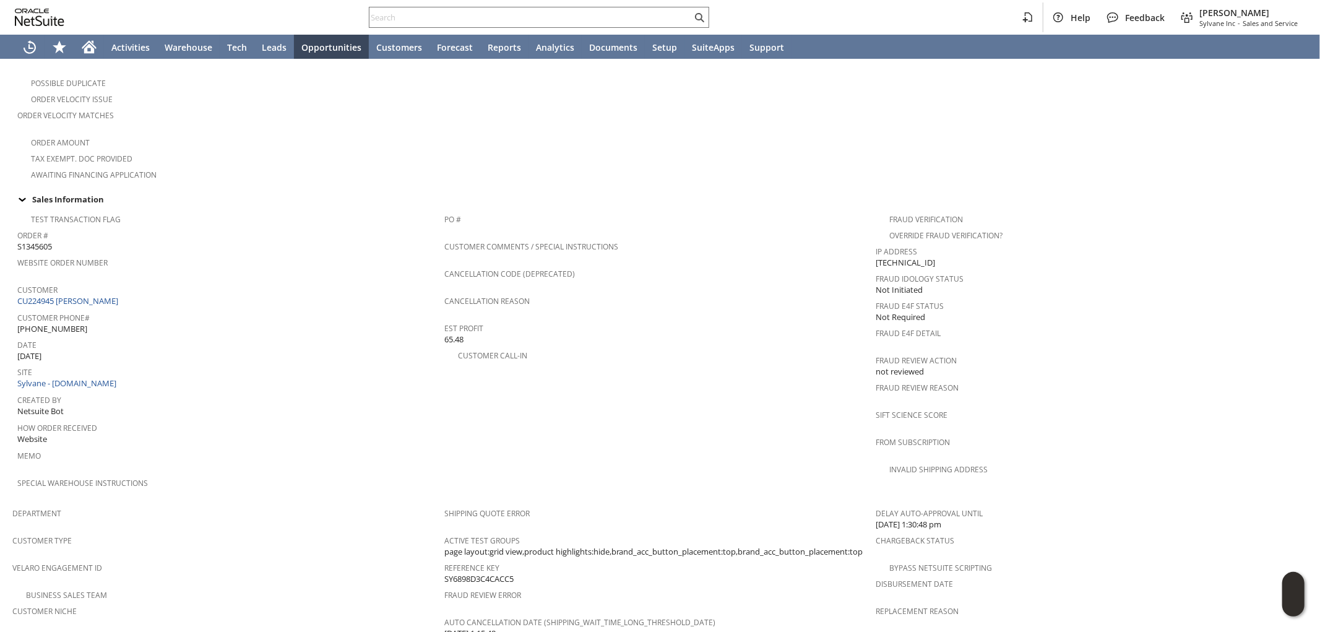
scroll to position [619, 0]
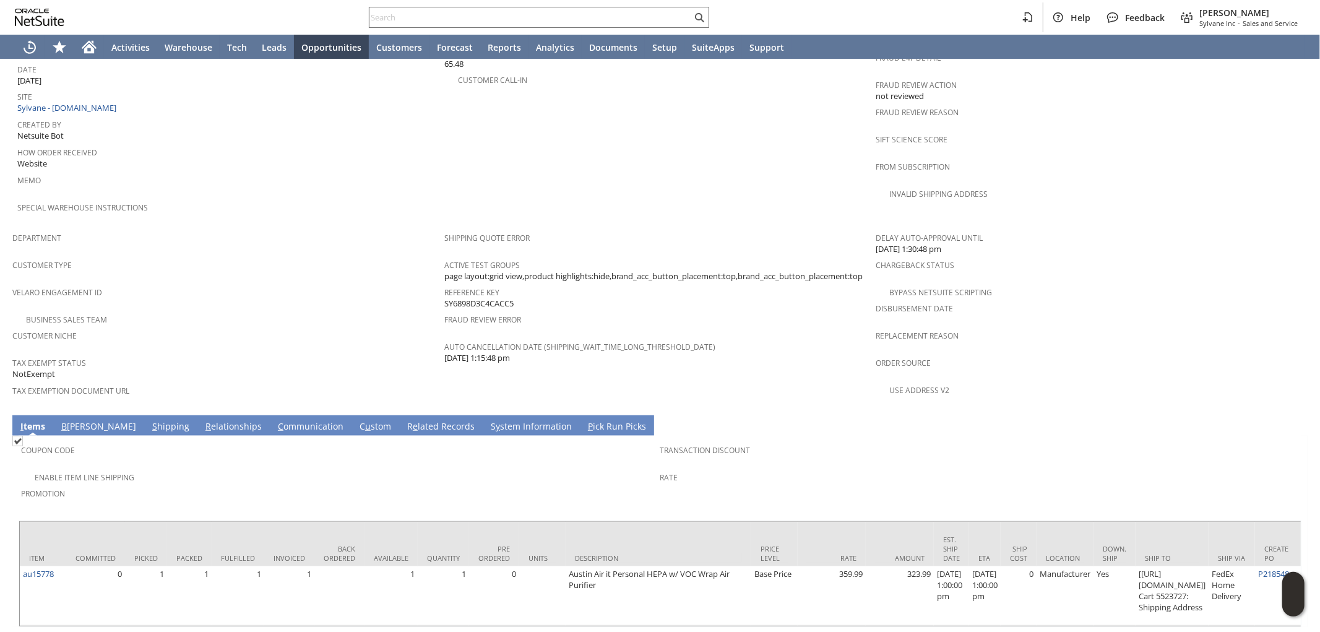
drag, startPoint x: 517, startPoint y: 267, endPoint x: 469, endPoint y: 301, distance: 58.9
click at [444, 283] on div "Reference Key SY6898D3C4CACC5" at bounding box center [657, 296] width 426 height 26
copy span "SY6898D3C4CACC5"
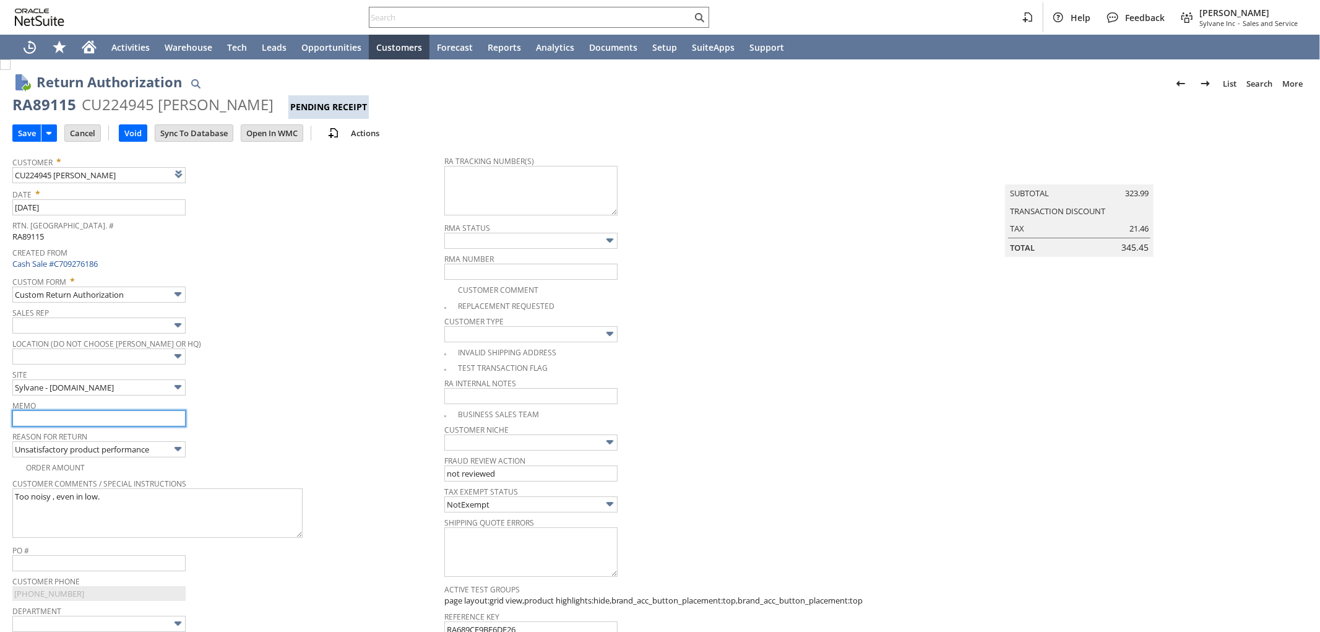
drag, startPoint x: 94, startPoint y: 416, endPoint x: 101, endPoint y: 418, distance: 6.9
click at [94, 416] on input "text" at bounding box center [98, 418] width 173 height 16
click at [131, 424] on input "text" at bounding box center [98, 418] width 173 height 16
paste input "RA# 25081504INS"
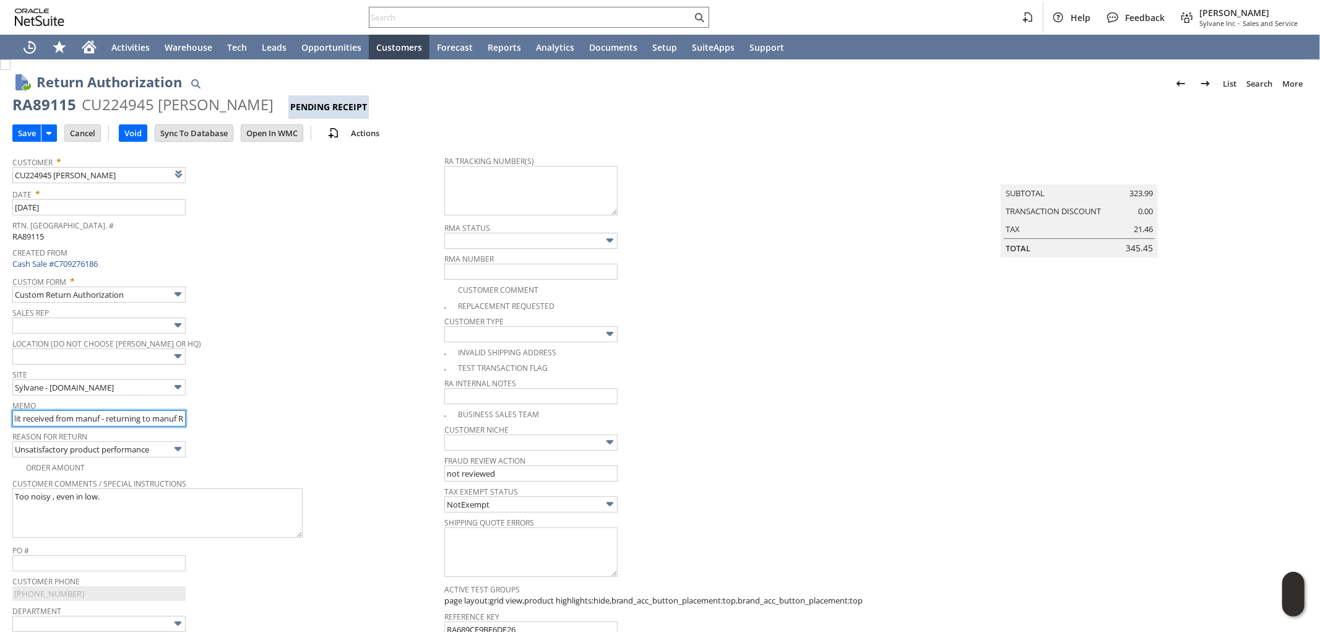
scroll to position [0, 130]
type input "Refund once credit received from manuf - returning to manuf RA# 25081504INS"
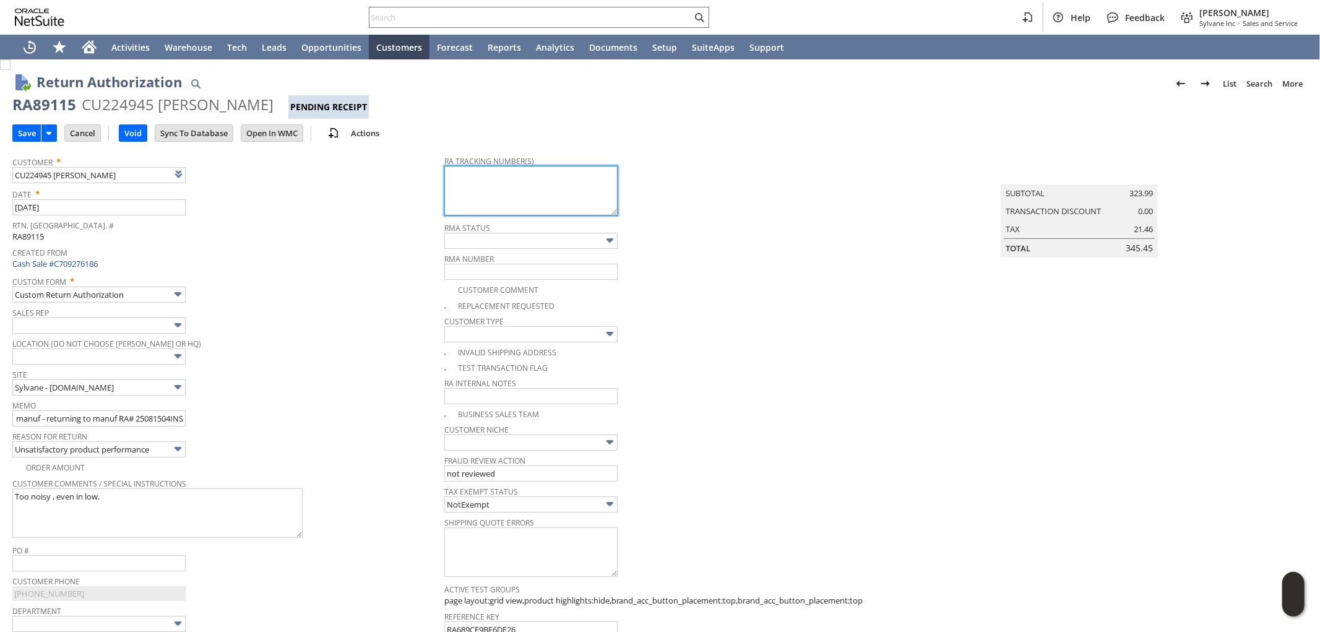
click at [520, 188] on textarea at bounding box center [530, 191] width 173 height 50
paste textarea "RA# 25081504INS"
type textarea "RA# 25081504INS - returning to manuf"
click at [25, 131] on input "Save" at bounding box center [27, 133] width 28 height 16
